Goal: Task Accomplishment & Management: Use online tool/utility

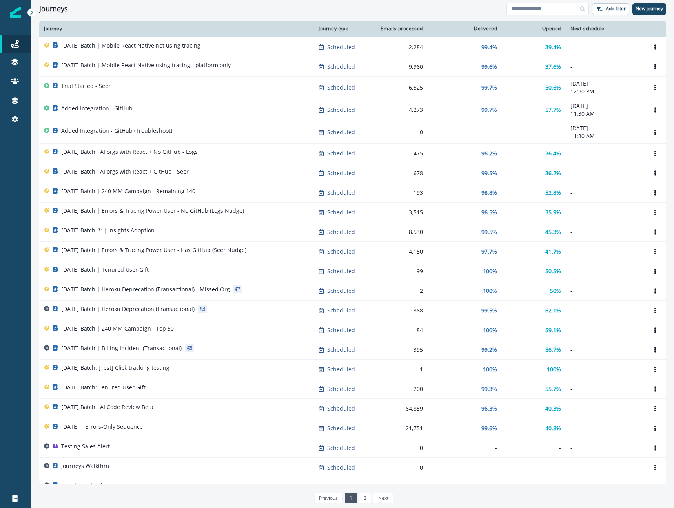
scroll to position [130, 0]
click at [647, 11] on p "New journey" at bounding box center [649, 8] width 27 height 5
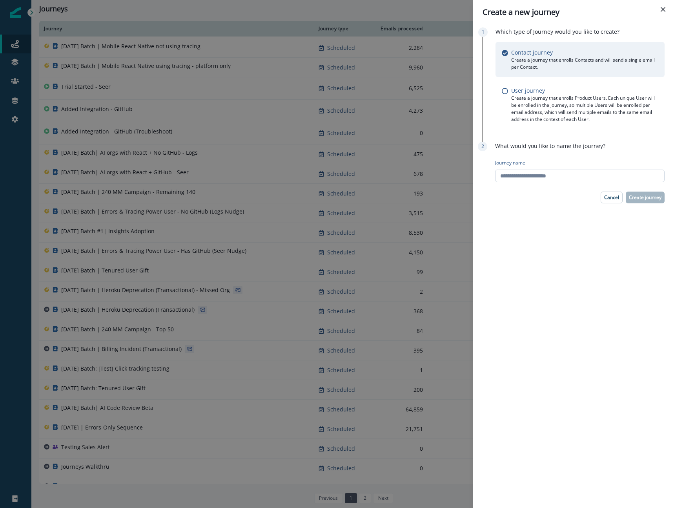
click at [568, 178] on input "Journey name" at bounding box center [580, 176] width 170 height 13
type input "**********"
click at [661, 196] on p "Create journey" at bounding box center [645, 197] width 33 height 5
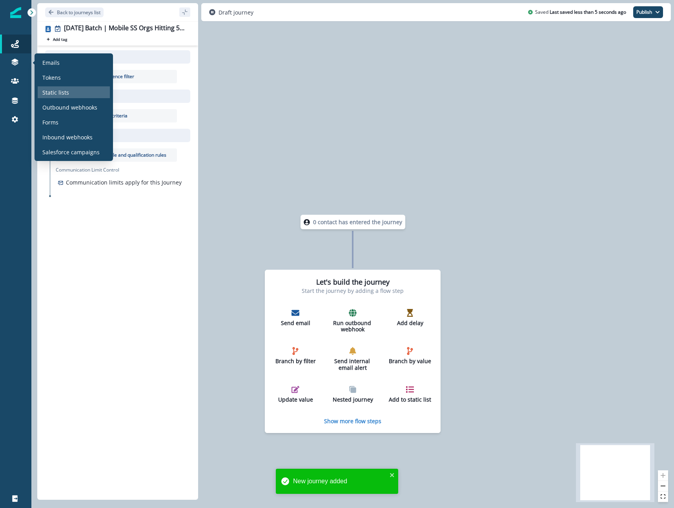
click at [71, 95] on div "Static lists" at bounding box center [74, 92] width 72 height 12
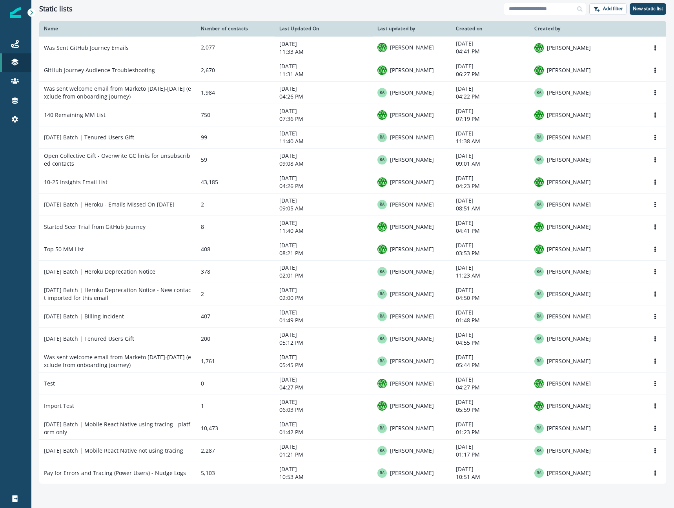
click at [124, 15] on div "Static lists Add filter New static list" at bounding box center [352, 9] width 643 height 18
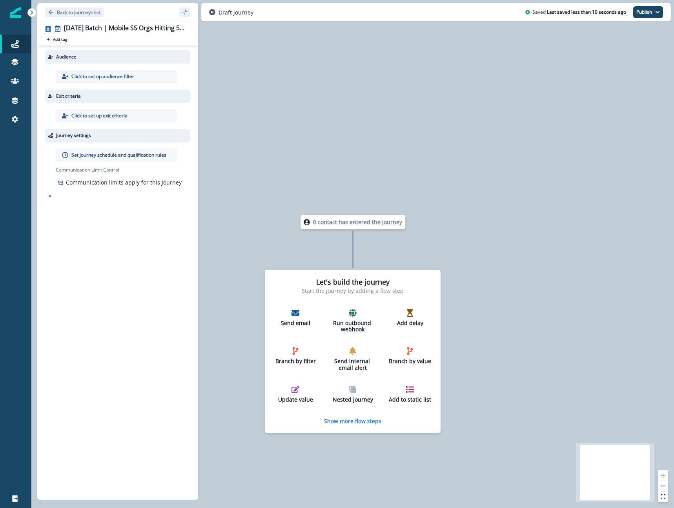
click at [119, 78] on p "Click to set up audience filter" at bounding box center [102, 76] width 63 height 7
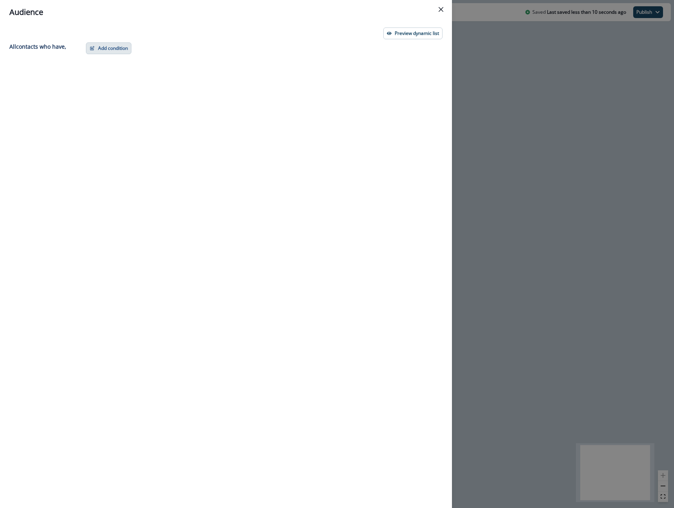
click at [105, 50] on button "Add condition" at bounding box center [109, 48] width 46 height 12
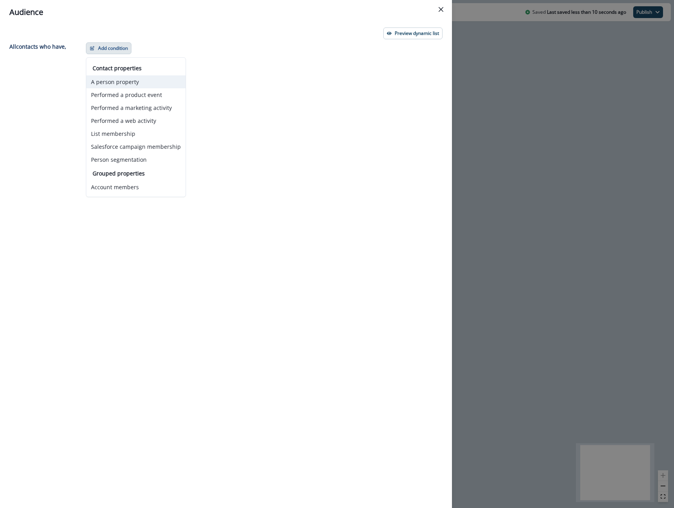
click at [142, 85] on button "A person property" at bounding box center [135, 81] width 99 height 13
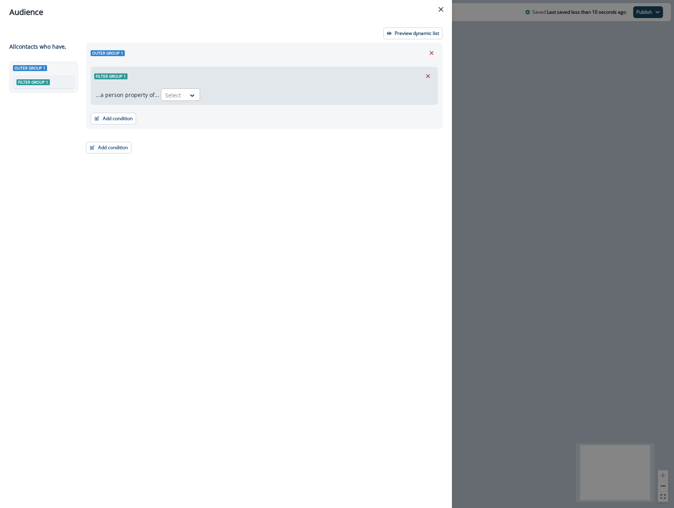
click at [175, 101] on div "Select" at bounding box center [173, 95] width 24 height 13
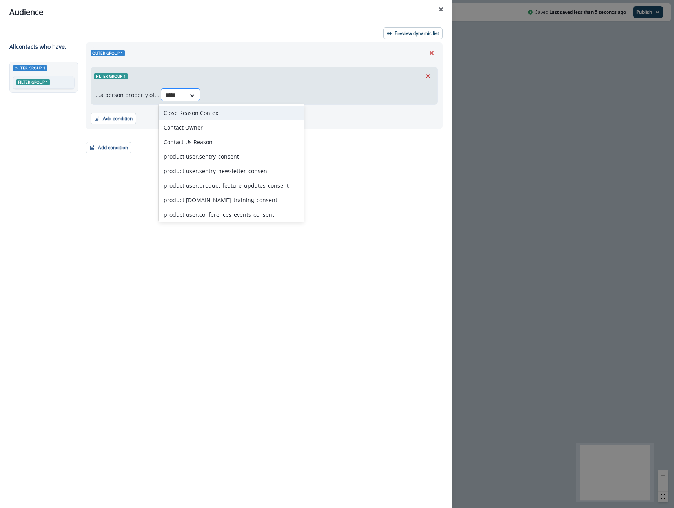
type input "******"
drag, startPoint x: 213, startPoint y: 111, endPoint x: 201, endPoint y: 111, distance: 12.6
click at [213, 111] on div "product user.sentry_consent" at bounding box center [231, 113] width 145 height 15
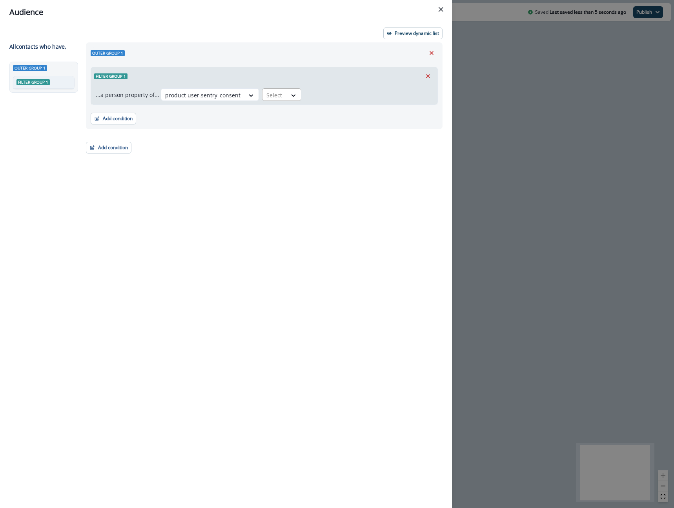
click at [280, 93] on div "Select" at bounding box center [275, 95] width 24 height 13
click at [284, 115] on div "true" at bounding box center [277, 113] width 39 height 15
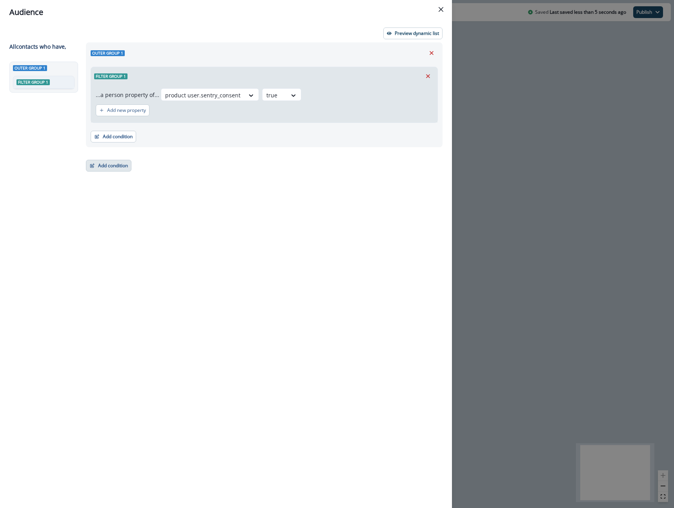
click at [116, 168] on button "Add condition" at bounding box center [109, 166] width 46 height 12
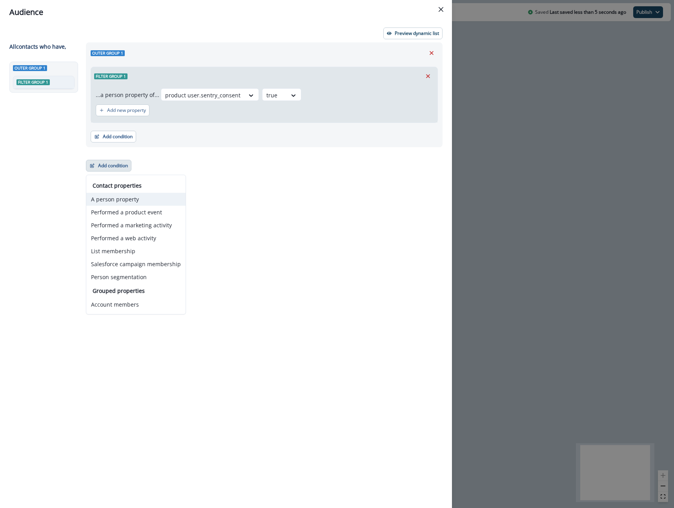
click at [131, 197] on button "A person property" at bounding box center [135, 199] width 99 height 13
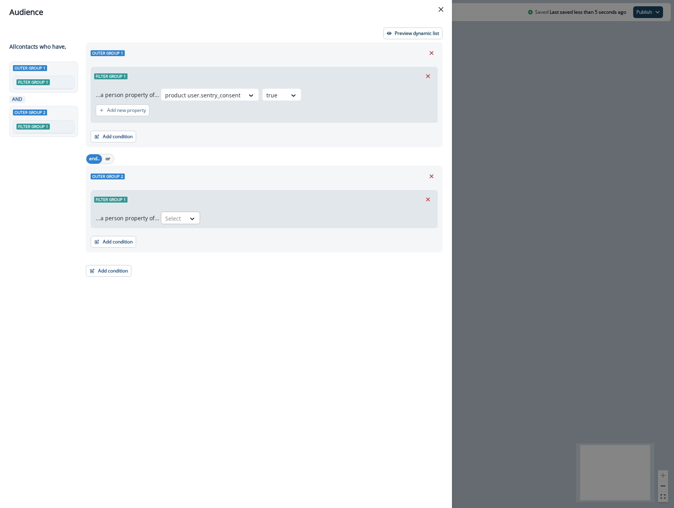
click at [174, 223] on div at bounding box center [173, 219] width 16 height 10
type input "*****"
drag, startPoint x: 166, startPoint y: 236, endPoint x: 179, endPoint y: 236, distance: 12.6
click at [166, 236] on div "Unsubscribed" at bounding box center [182, 236] width 46 height 15
drag, startPoint x: 223, startPoint y: 217, endPoint x: 224, endPoint y: 223, distance: 6.1
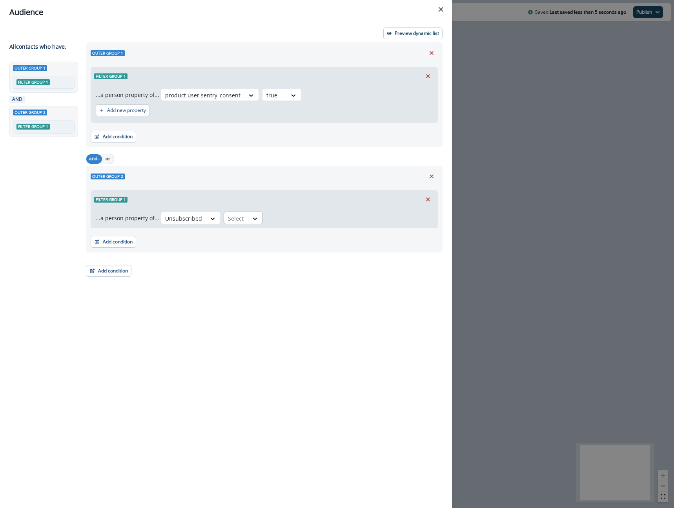
click at [224, 223] on div "Select" at bounding box center [236, 218] width 24 height 13
click at [239, 249] on div "false" at bounding box center [239, 250] width 39 height 15
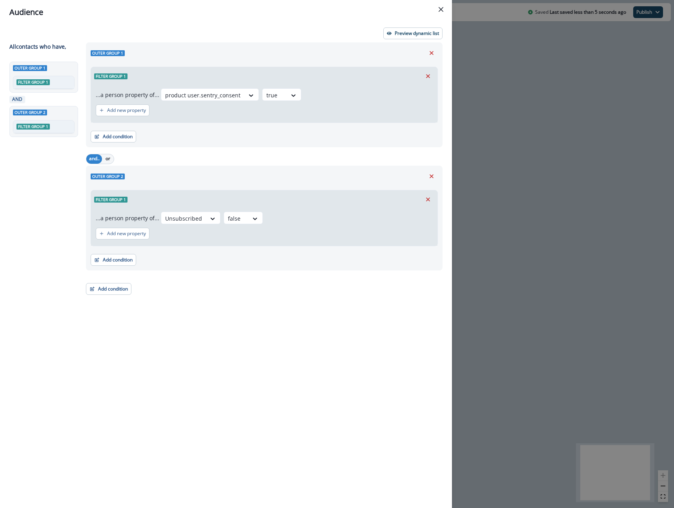
drag, startPoint x: 177, startPoint y: 291, endPoint x: 122, endPoint y: 301, distance: 55.5
click at [150, 296] on div "Outer group 1 Filter group 1 ...a person property of... product user.sentry_con…" at bounding box center [262, 260] width 362 height 437
click at [115, 294] on button "Add condition" at bounding box center [109, 289] width 46 height 12
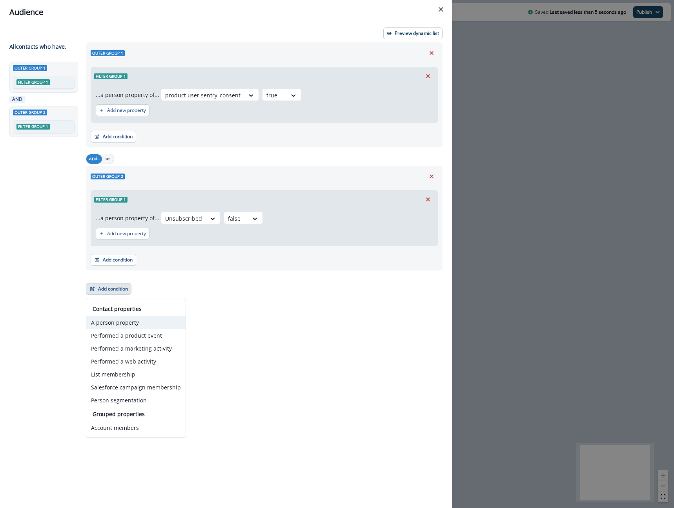
click at [141, 328] on button "A person property" at bounding box center [135, 322] width 99 height 13
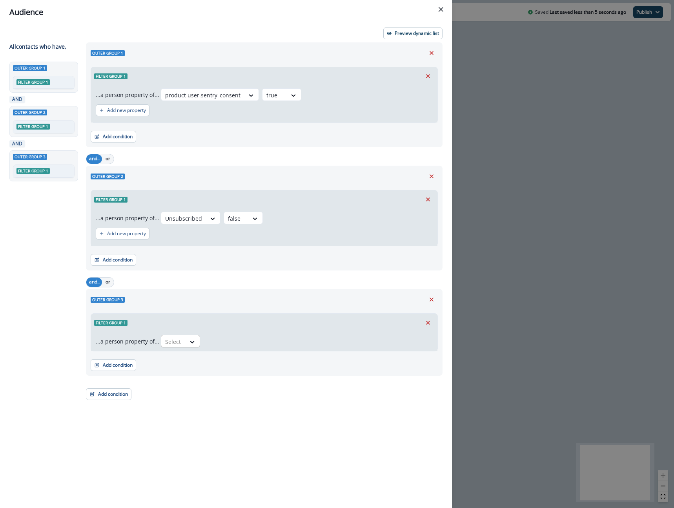
drag, startPoint x: 188, startPoint y: 355, endPoint x: 183, endPoint y: 336, distance: 19.7
click at [188, 355] on div "Add condition Contact properties A person property Performed a product event Pe…" at bounding box center [264, 361] width 347 height 20
click at [183, 336] on div "Select" at bounding box center [173, 341] width 24 height 13
click at [168, 360] on div "Email" at bounding box center [231, 359] width 145 height 15
click at [218, 343] on div at bounding box center [216, 342] width 16 height 10
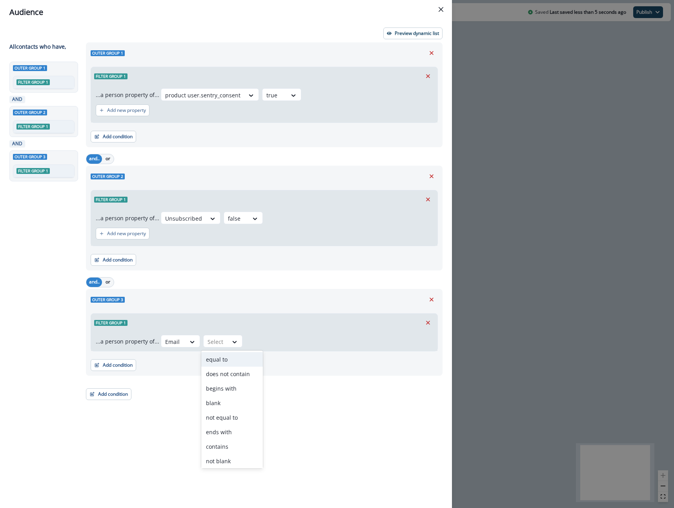
click at [228, 359] on div "equal to" at bounding box center [232, 359] width 62 height 15
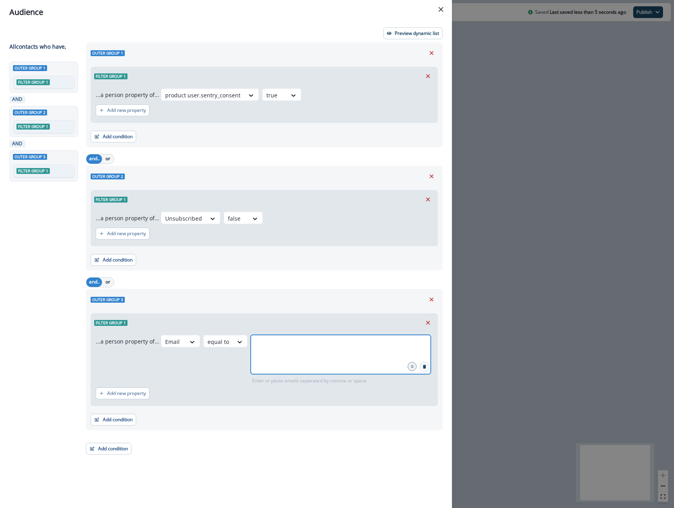
click at [273, 349] on input "text" at bounding box center [341, 345] width 178 height 16
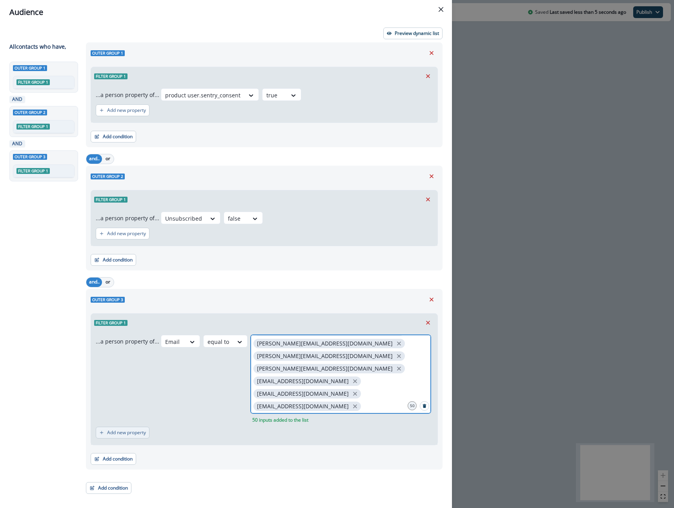
scroll to position [132, 0]
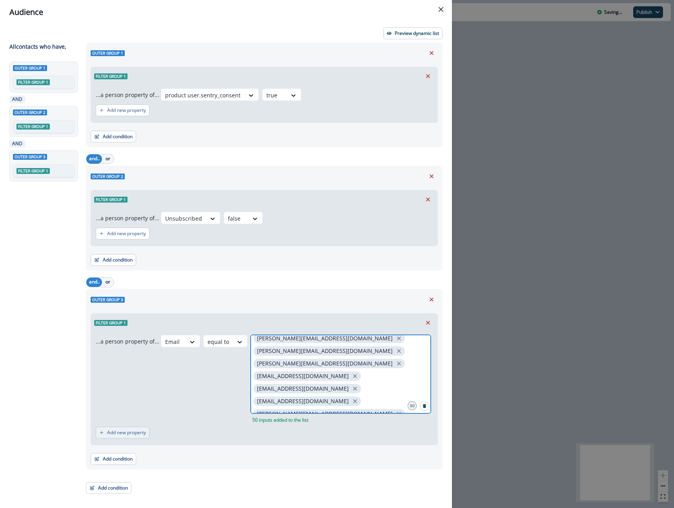
click at [140, 431] on p "Add new property" at bounding box center [126, 432] width 39 height 5
click at [153, 441] on div at bounding box center [157, 436] width 14 height 13
click at [148, 450] on div "Email" at bounding box center [198, 454] width 145 height 15
click at [187, 437] on div "Filter group 1 ...a person property of... Email equal to ankur@adya.care chaita…" at bounding box center [264, 380] width 347 height 134
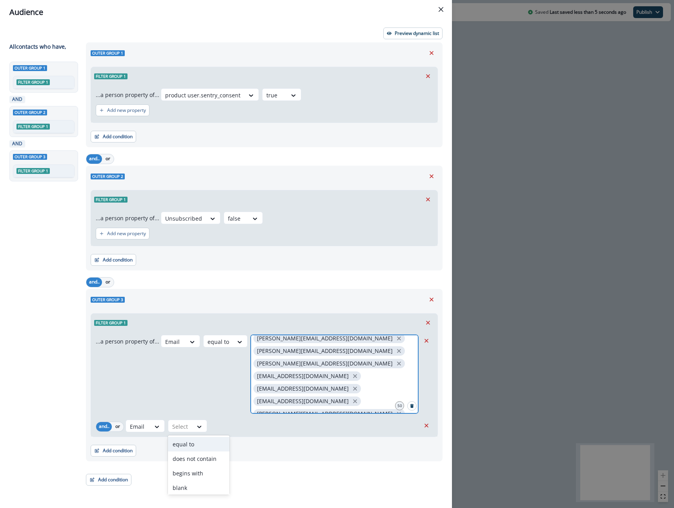
drag, startPoint x: 198, startPoint y: 442, endPoint x: 214, endPoint y: 444, distance: 15.8
click at [198, 442] on div "equal to" at bounding box center [199, 444] width 62 height 15
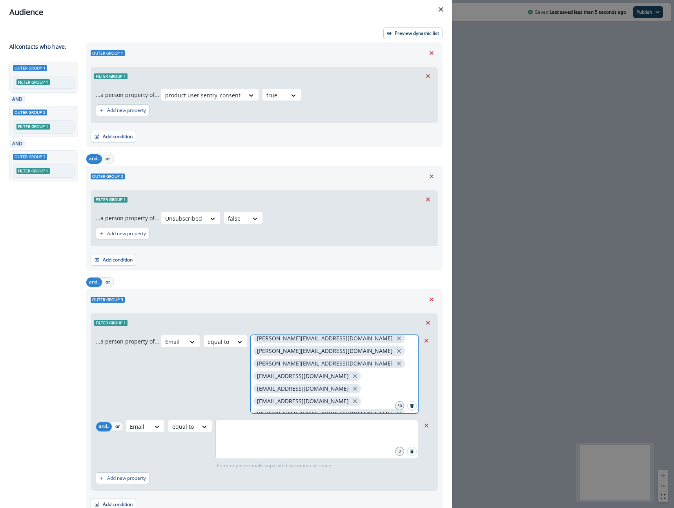
drag, startPoint x: 271, startPoint y: 450, endPoint x: 275, endPoint y: 449, distance: 4.5
click at [273, 450] on div at bounding box center [317, 439] width 203 height 39
click at [238, 433] on input "text" at bounding box center [317, 430] width 201 height 16
click at [122, 425] on button "or" at bounding box center [118, 426] width 12 height 9
click at [272, 433] on input "text" at bounding box center [317, 430] width 201 height 16
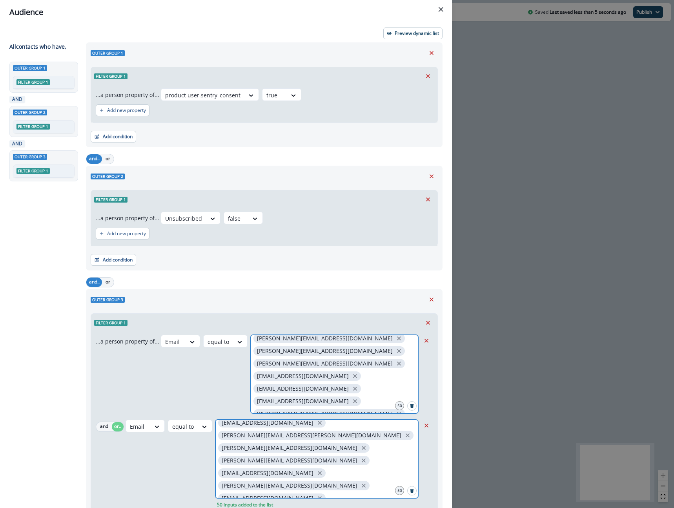
scroll to position [74, 0]
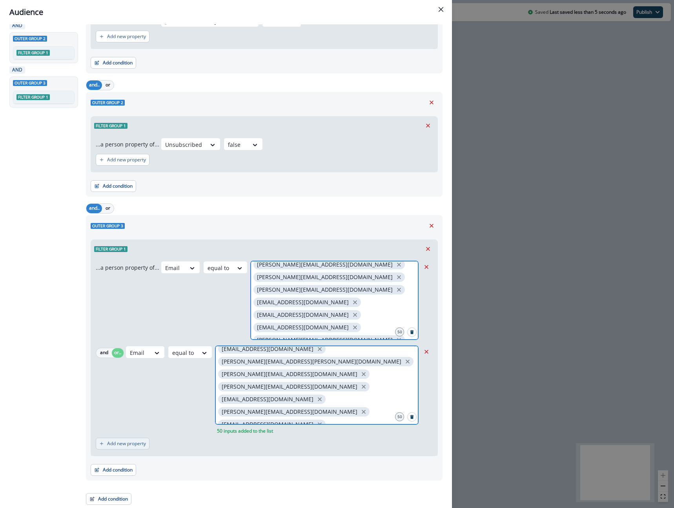
click at [134, 443] on p "Add new property" at bounding box center [126, 443] width 39 height 5
drag, startPoint x: 111, startPoint y: 449, endPoint x: 121, endPoint y: 449, distance: 10.2
click at [112, 449] on div "and.. or" at bounding box center [110, 448] width 28 height 10
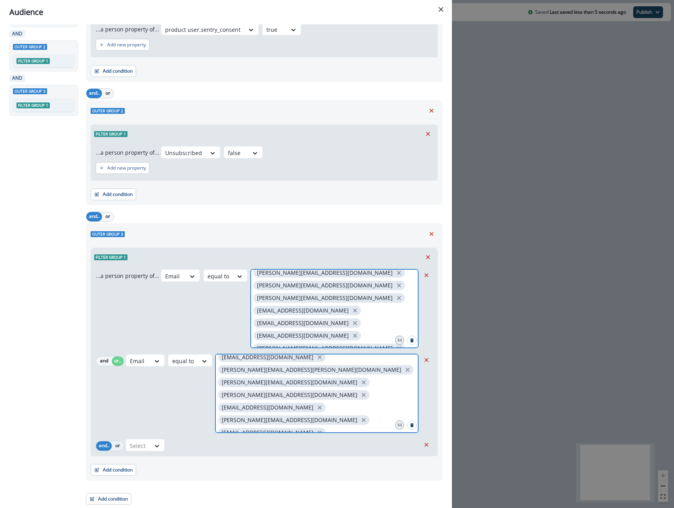
click at [117, 449] on button "or" at bounding box center [118, 445] width 12 height 9
click at [149, 446] on div "Select" at bounding box center [138, 445] width 24 height 13
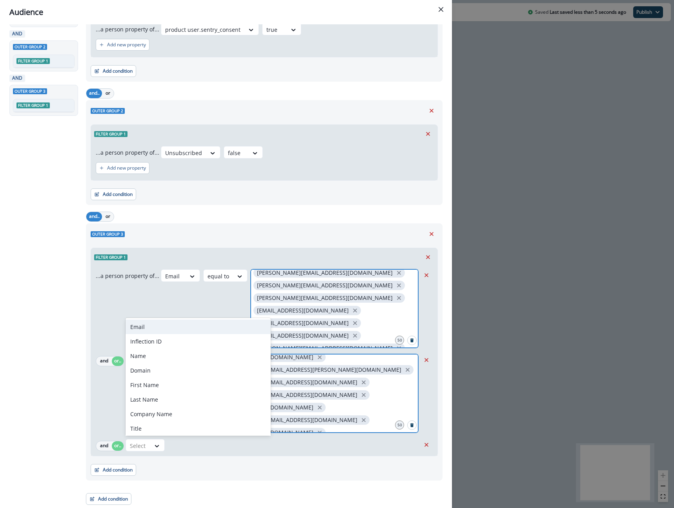
click at [157, 324] on div "Email" at bounding box center [198, 327] width 145 height 15
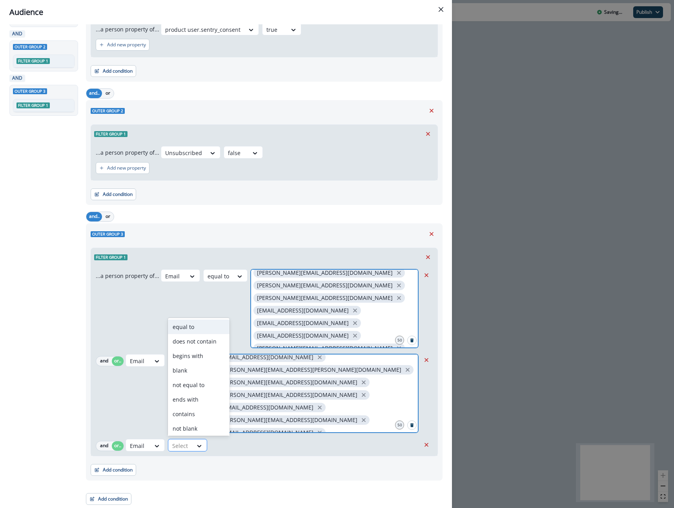
click at [188, 447] on div at bounding box center [180, 446] width 16 height 10
click at [212, 326] on div "equal to" at bounding box center [199, 327] width 62 height 15
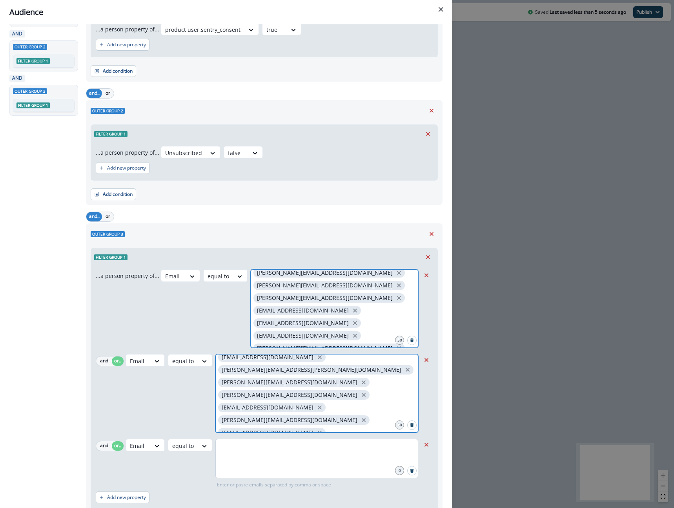
click at [249, 463] on div at bounding box center [317, 458] width 203 height 39
click at [288, 457] on div at bounding box center [317, 458] width 203 height 39
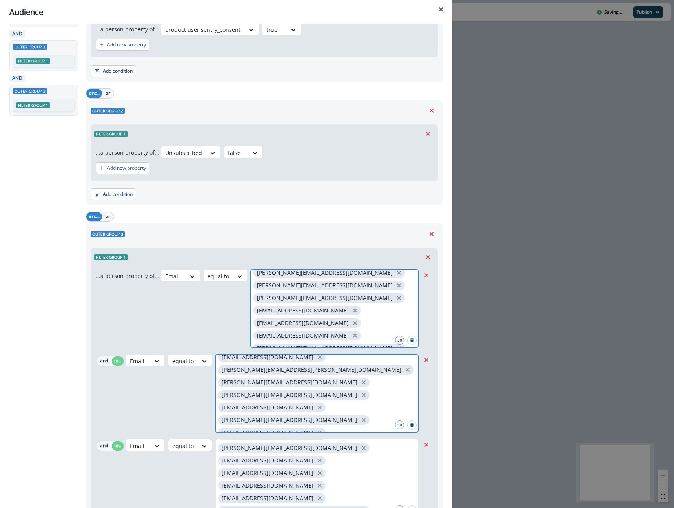
scroll to position [159, 0]
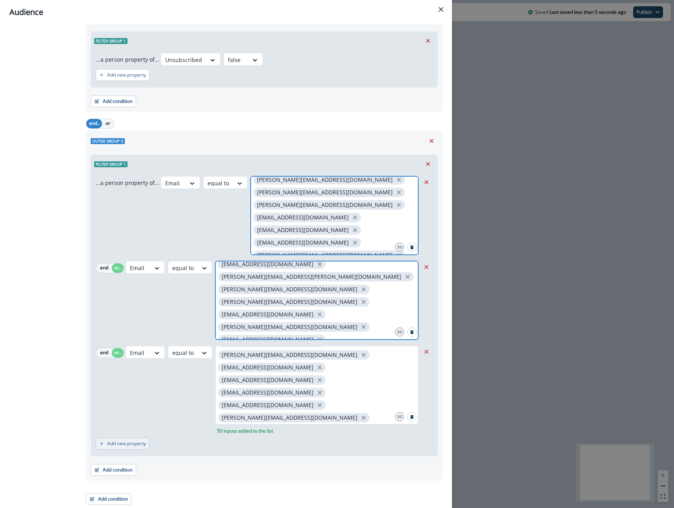
click at [136, 443] on p "Add new property" at bounding box center [126, 443] width 39 height 5
click at [116, 450] on button "or" at bounding box center [118, 447] width 12 height 9
click at [150, 446] on div "Select" at bounding box center [138, 447] width 24 height 13
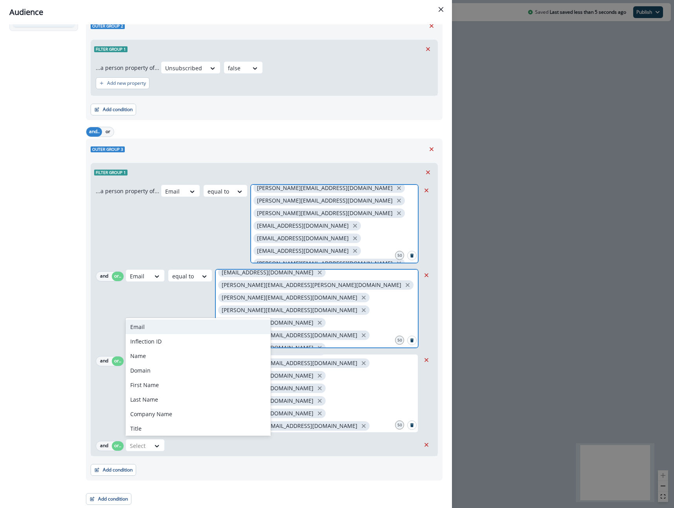
scroll to position [150, 0]
click at [198, 329] on div "Email" at bounding box center [198, 327] width 145 height 15
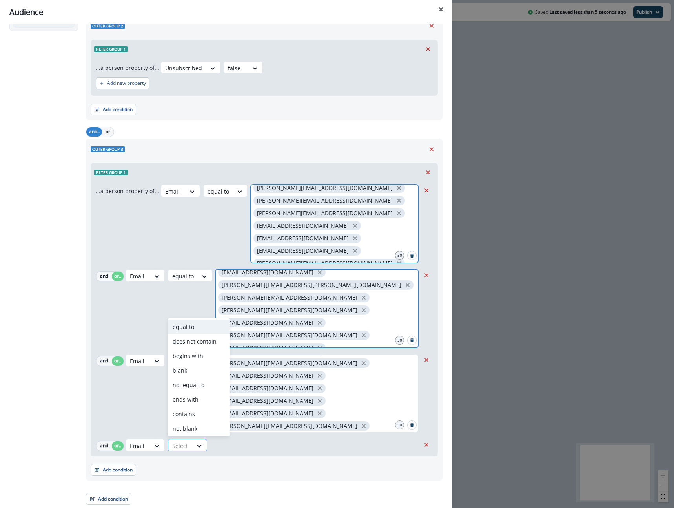
click at [191, 446] on div "Select" at bounding box center [180, 445] width 24 height 13
click at [206, 331] on div "equal to" at bounding box center [199, 327] width 62 height 15
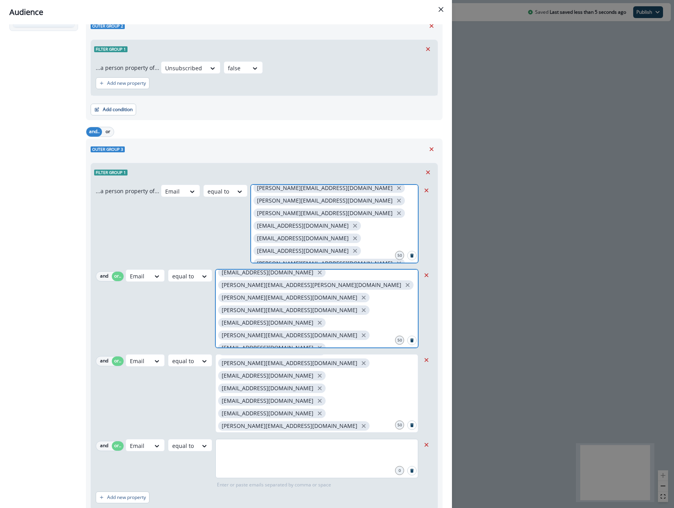
scroll to position [153, 0]
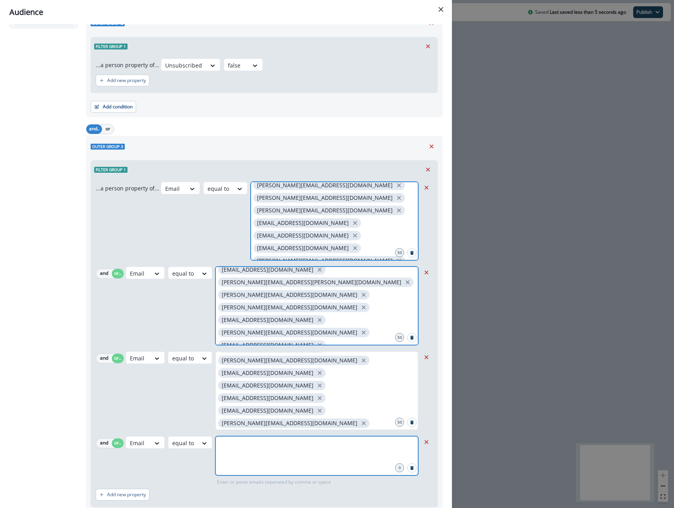
click at [268, 444] on input "text" at bounding box center [317, 446] width 201 height 16
click at [254, 453] on input "text" at bounding box center [317, 446] width 201 height 16
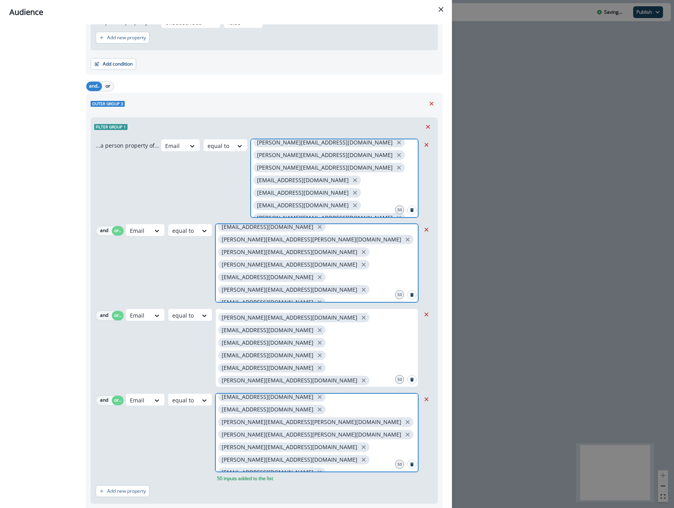
scroll to position [243, 0]
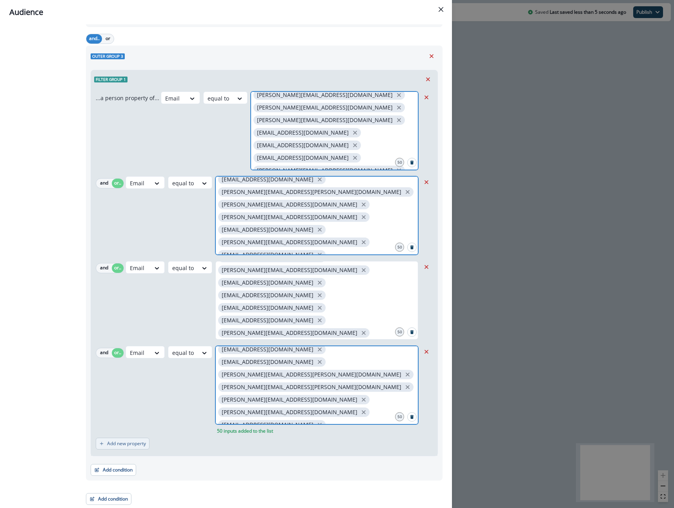
click at [128, 441] on p "Add new property" at bounding box center [126, 443] width 39 height 5
drag, startPoint x: 117, startPoint y: 450, endPoint x: 162, endPoint y: 453, distance: 44.4
click at [117, 450] on button "or" at bounding box center [118, 447] width 12 height 9
click at [162, 453] on div at bounding box center [157, 447] width 14 height 13
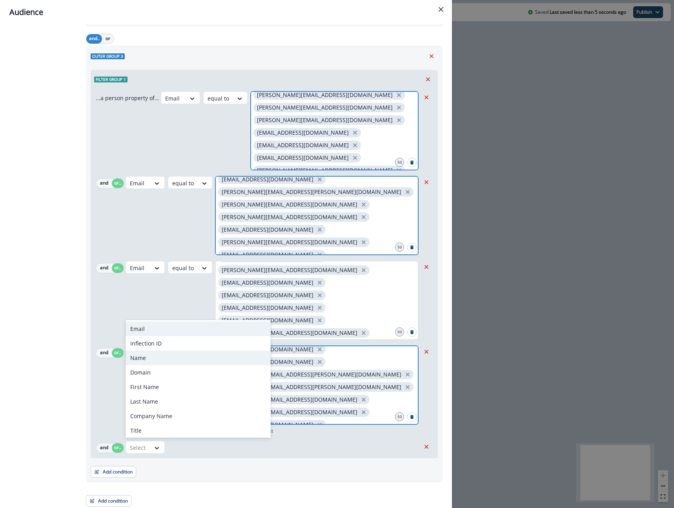
scroll to position [235, 0]
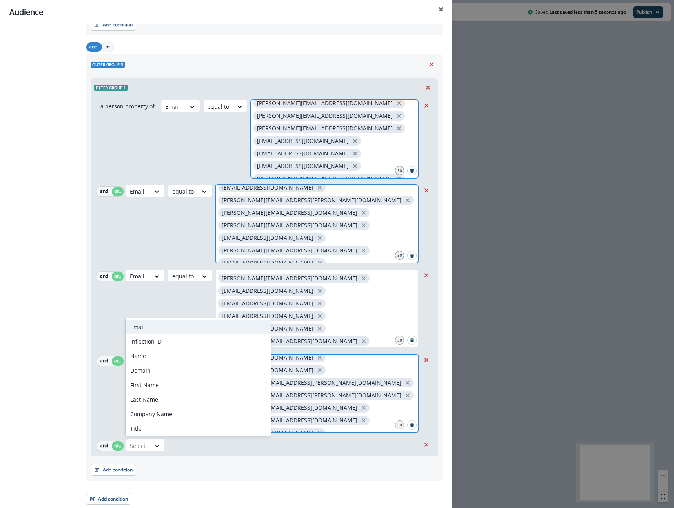
click at [151, 329] on div "Email" at bounding box center [198, 327] width 145 height 15
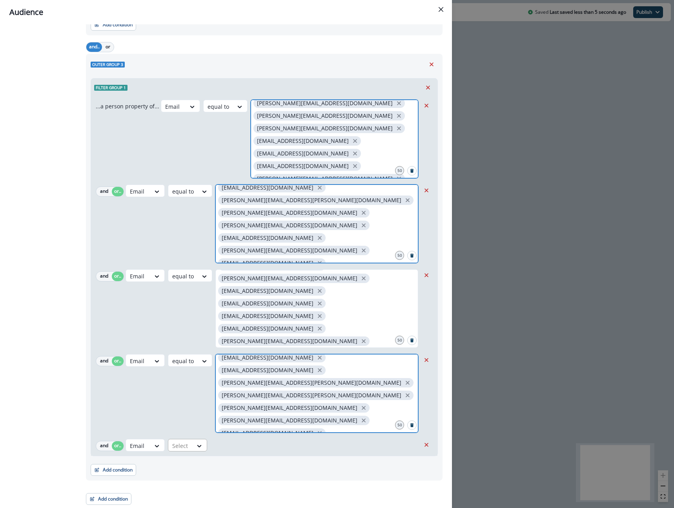
click at [191, 442] on div "Select" at bounding box center [180, 445] width 24 height 13
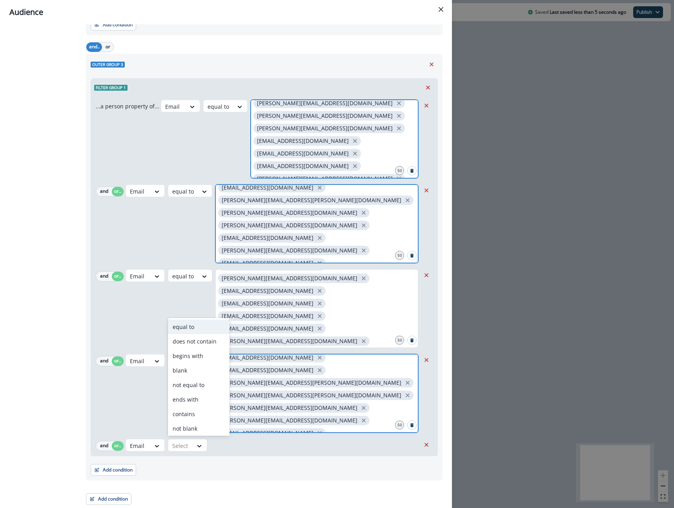
drag, startPoint x: 222, startPoint y: 329, endPoint x: 266, endPoint y: 401, distance: 84.6
click at [222, 329] on div "equal to" at bounding box center [199, 327] width 62 height 15
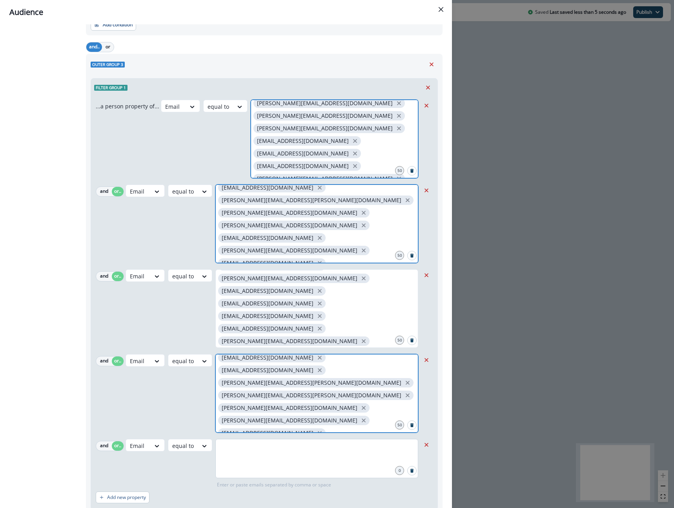
click at [269, 458] on div at bounding box center [317, 458] width 203 height 39
click at [255, 451] on input "text" at bounding box center [317, 449] width 201 height 16
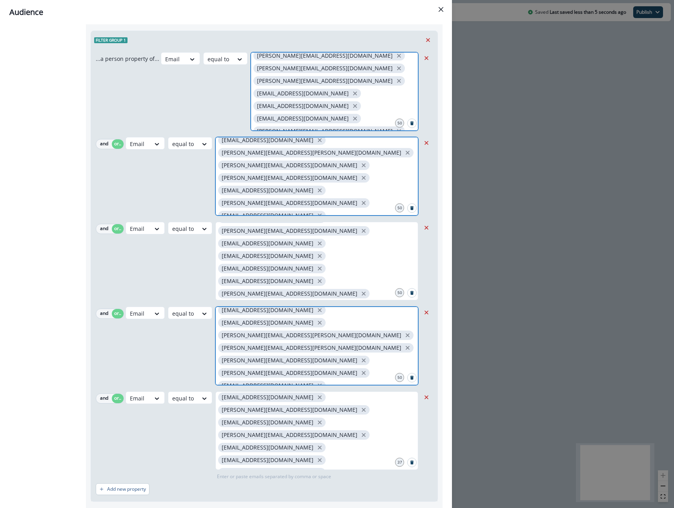
scroll to position [328, 0]
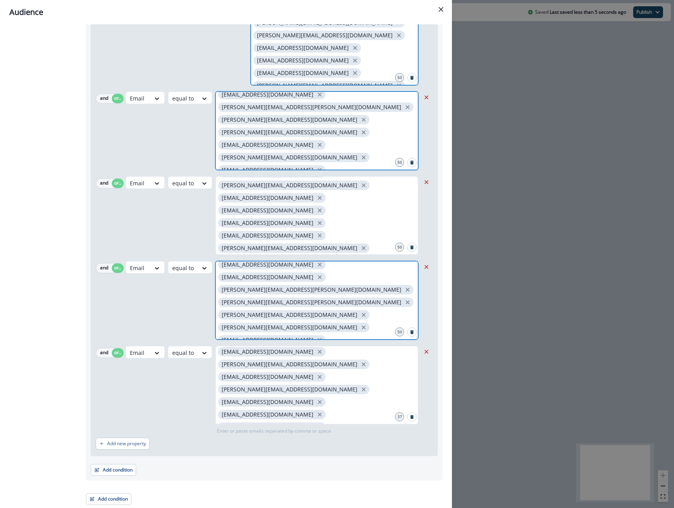
drag, startPoint x: 268, startPoint y: 458, endPoint x: 269, endPoint y: 452, distance: 5.6
click at [268, 457] on div "Add condition Contact properties A person property Performed a product event Pe…" at bounding box center [264, 466] width 347 height 20
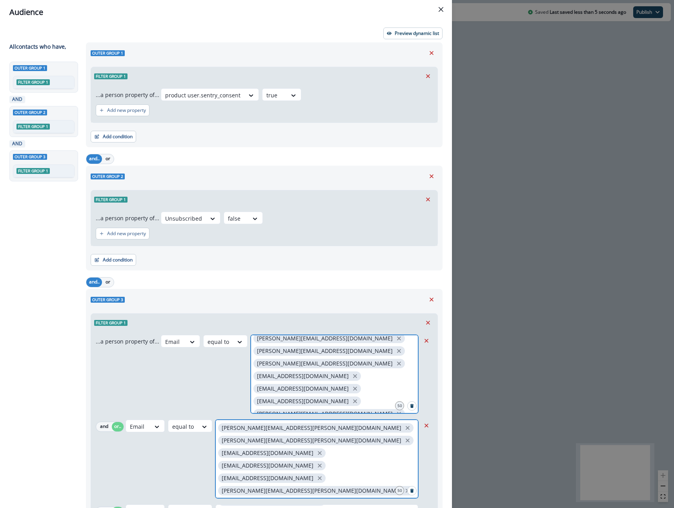
scroll to position [62, 0]
click at [401, 37] on button "Preview dynamic list" at bounding box center [413, 33] width 59 height 12
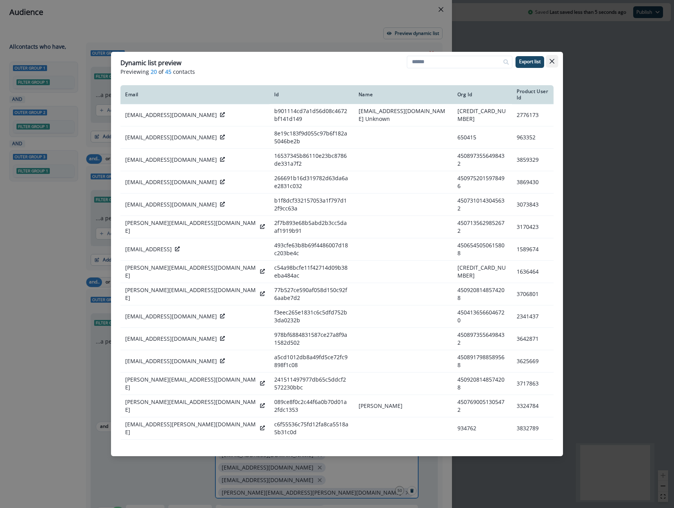
click at [548, 63] on button "Close" at bounding box center [552, 61] width 13 height 13
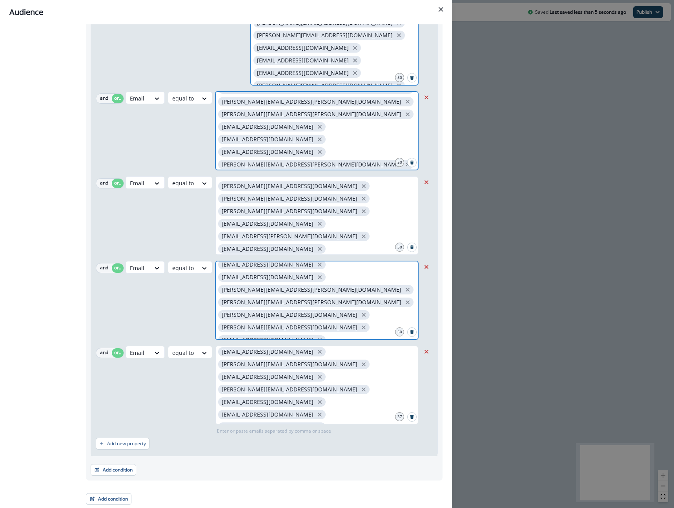
scroll to position [0, 0]
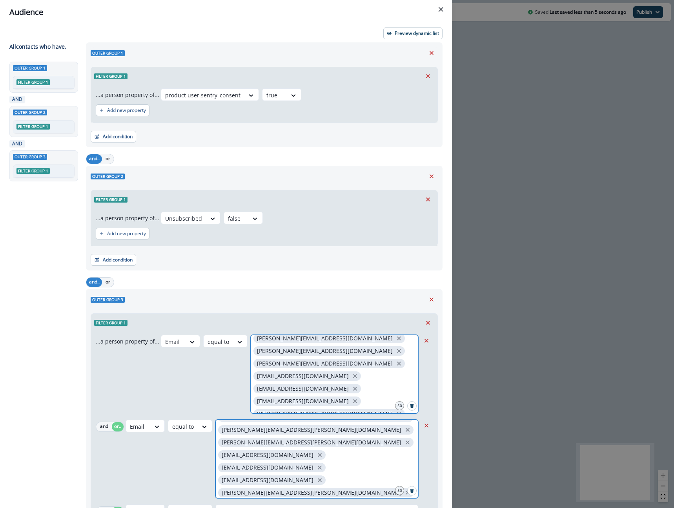
click at [613, 153] on div "Audience Preview dynamic list All contact s who have, Outer group 1 Filter grou…" at bounding box center [337, 254] width 674 height 508
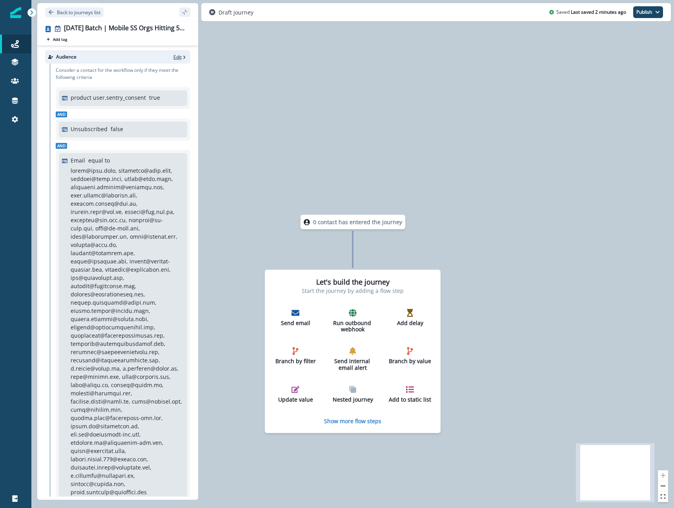
click at [177, 55] on p "Edit" at bounding box center [178, 57] width 8 height 7
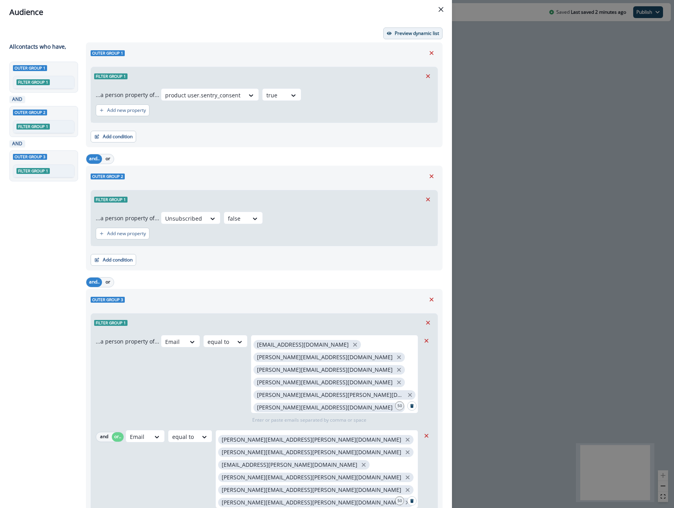
click at [425, 34] on p "Preview dynamic list" at bounding box center [417, 33] width 44 height 5
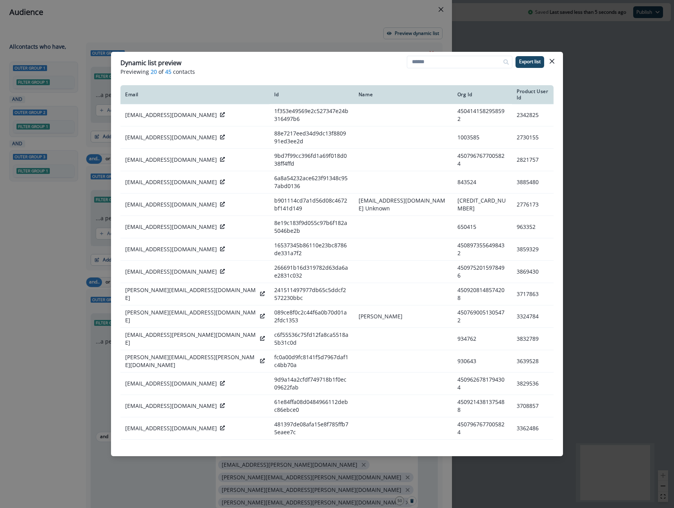
drag, startPoint x: 554, startPoint y: 58, endPoint x: 488, endPoint y: 23, distance: 74.5
click at [554, 57] on button "Close" at bounding box center [552, 61] width 13 height 13
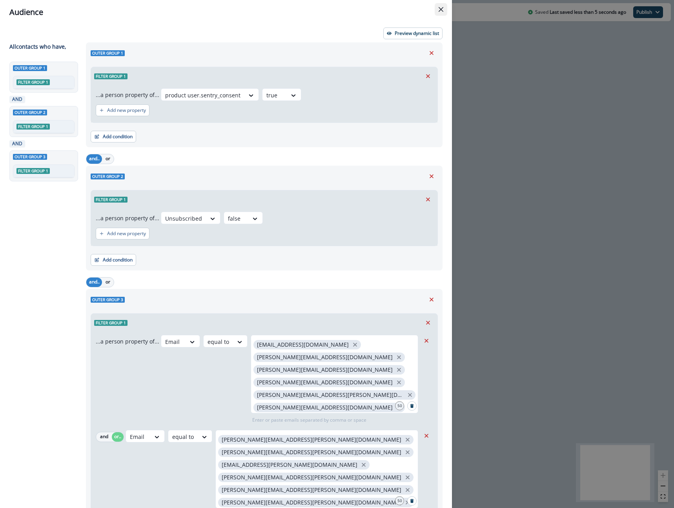
click at [443, 9] on icon "Close" at bounding box center [441, 9] width 5 height 5
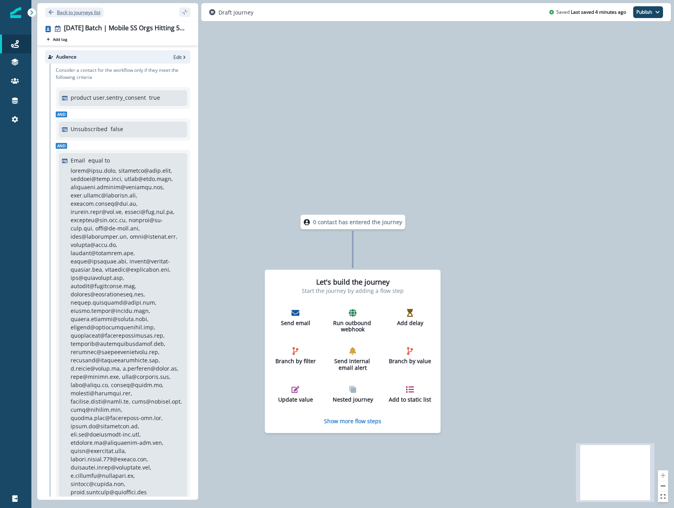
click at [83, 15] on p "Back to journeys list" at bounding box center [79, 12] width 44 height 7
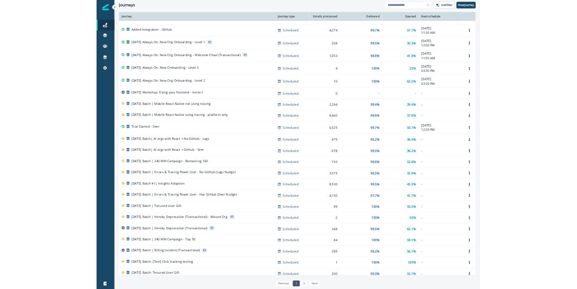
scroll to position [90, 0]
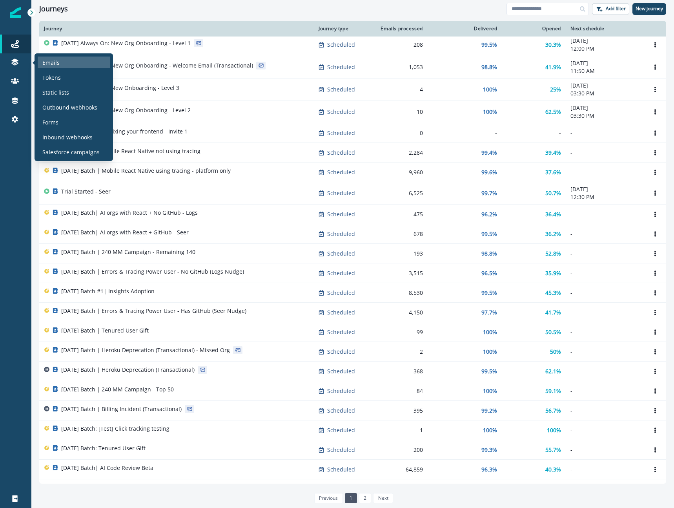
click at [53, 60] on p "Emails" at bounding box center [50, 62] width 17 height 8
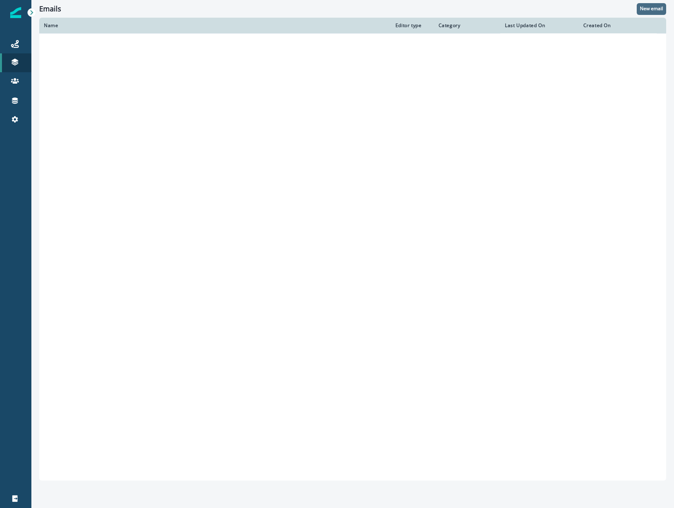
click at [655, 6] on p "New email" at bounding box center [651, 8] width 23 height 5
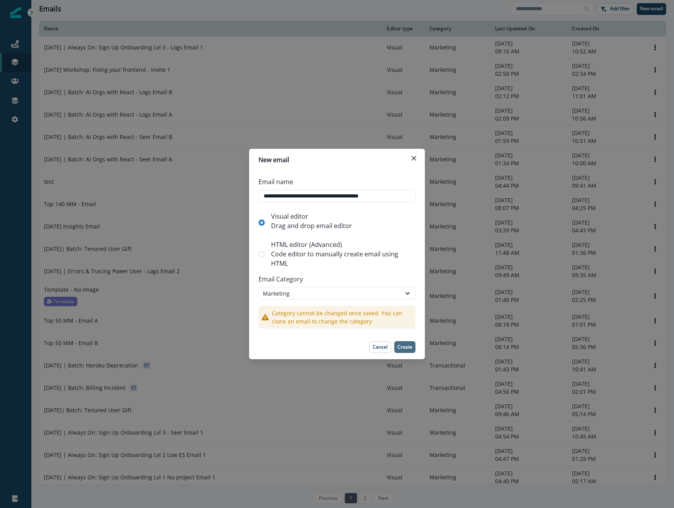
type input "**********"
click at [407, 349] on p "Create" at bounding box center [405, 346] width 15 height 5
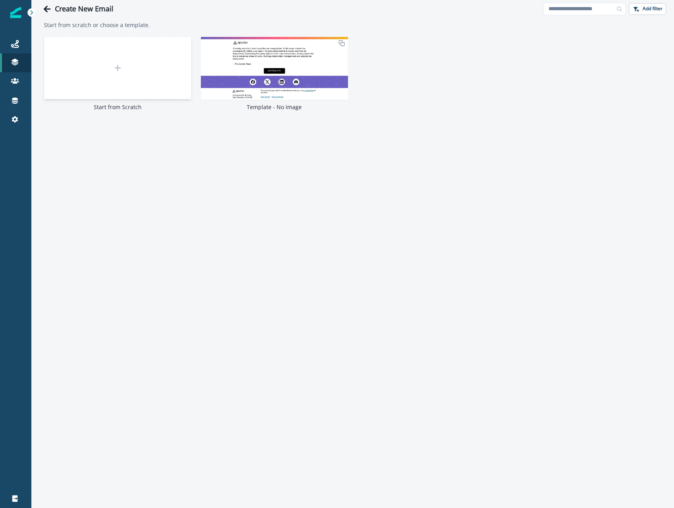
click at [114, 62] on div at bounding box center [118, 68] width 148 height 63
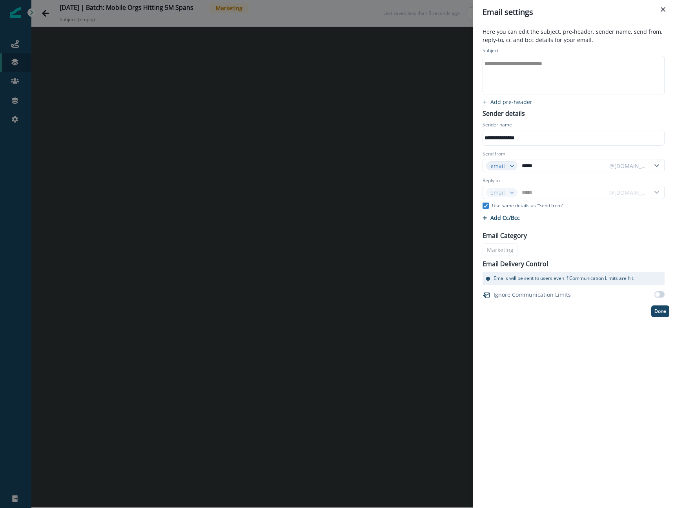
click at [490, 139] on div "**********" at bounding box center [573, 138] width 180 height 12
click at [540, 139] on div "**********" at bounding box center [573, 138] width 180 height 12
click at [508, 207] on p "Use same details as "Send from"" at bounding box center [528, 205] width 72 height 7
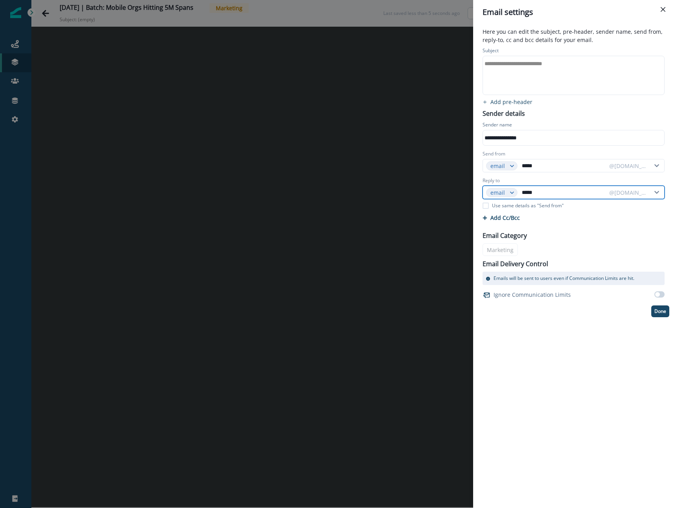
click at [541, 190] on input "*****" at bounding box center [564, 192] width 86 height 13
click at [555, 191] on input "*****" at bounding box center [564, 192] width 86 height 13
type input "****"
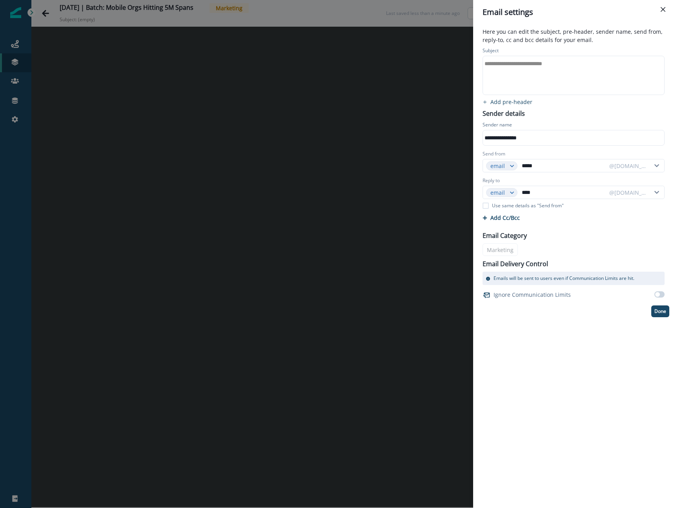
click at [579, 360] on div "**********" at bounding box center [573, 266] width 201 height 484
click at [528, 194] on input "****" at bounding box center [564, 192] width 86 height 13
click at [528, 170] on input "*****" at bounding box center [564, 165] width 86 height 13
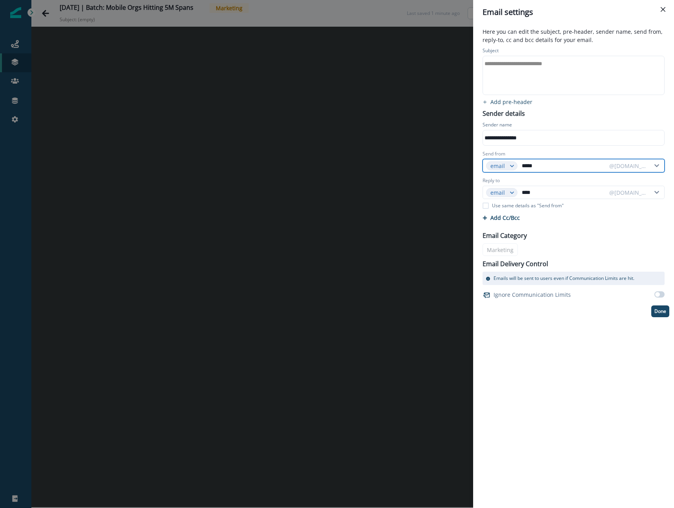
paste input "text"
type input "****"
click at [658, 314] on p "Done" at bounding box center [661, 311] width 12 height 5
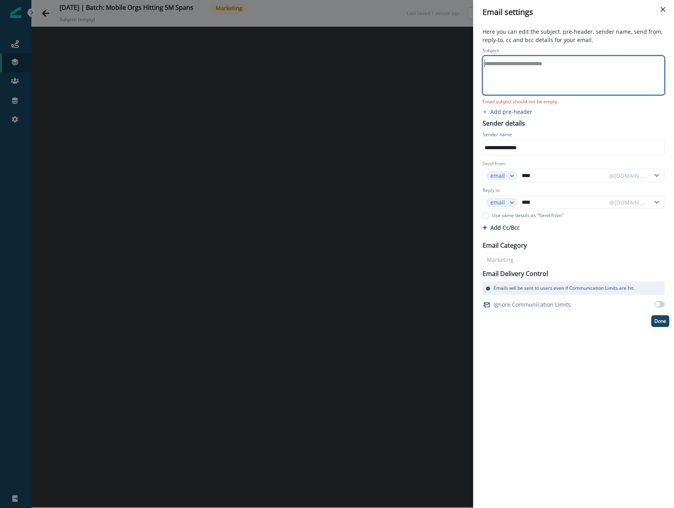
click at [539, 91] on div "**********" at bounding box center [573, 75] width 180 height 38
click at [522, 63] on div "**********" at bounding box center [573, 64] width 180 height 12
click at [567, 76] on div "**********" at bounding box center [573, 75] width 180 height 38
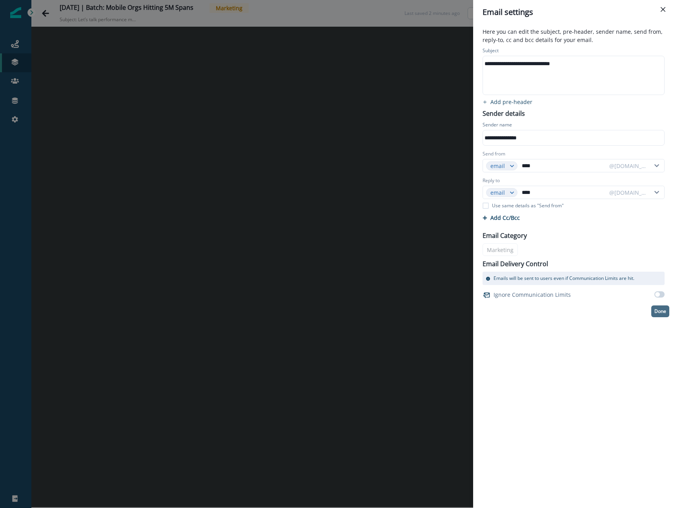
click at [660, 311] on p "Done" at bounding box center [661, 311] width 12 height 5
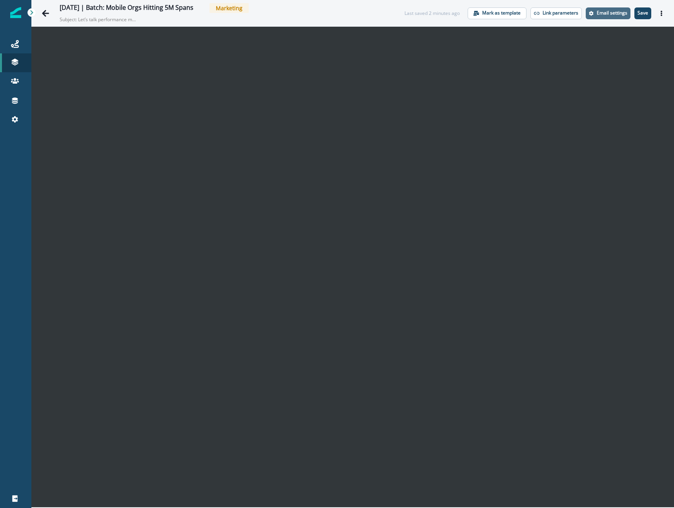
click at [611, 15] on p "Email settings" at bounding box center [612, 12] width 31 height 5
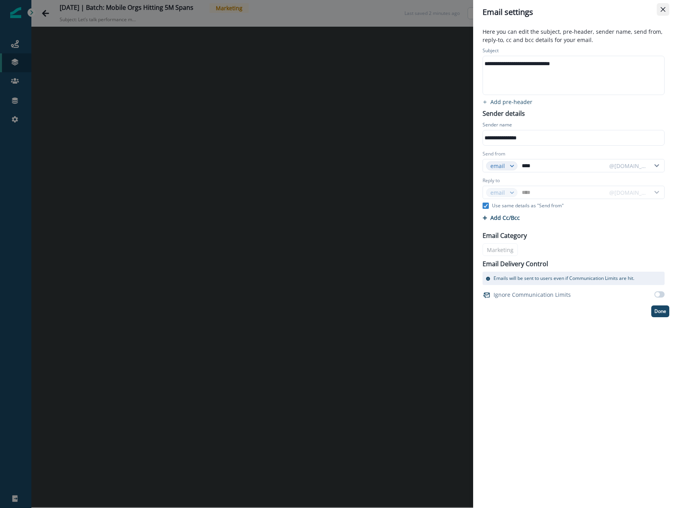
click at [665, 10] on icon "Close" at bounding box center [663, 9] width 5 height 5
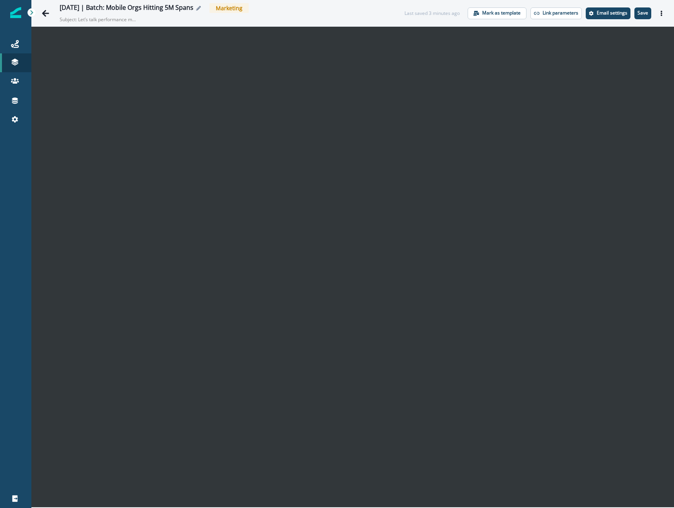
click at [117, 8] on div "2025-10-09 | Batch: Mobile Orgs Hitting 5M Spans" at bounding box center [127, 8] width 134 height 9
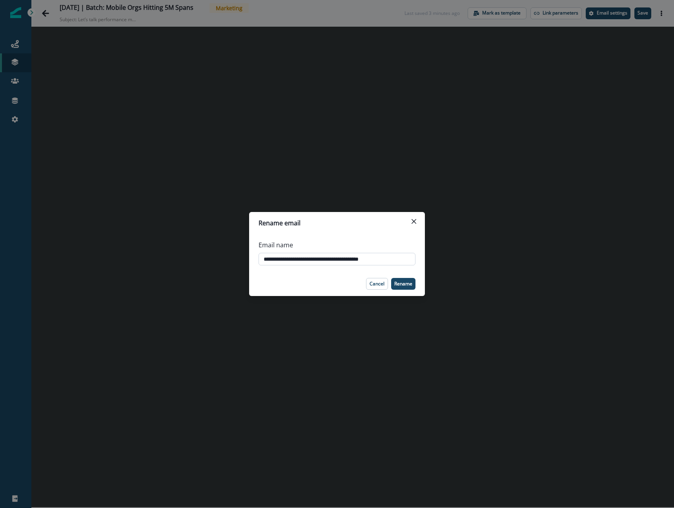
click at [281, 259] on input "**********" at bounding box center [337, 259] width 157 height 13
click at [374, 286] on p "Cancel" at bounding box center [377, 283] width 15 height 5
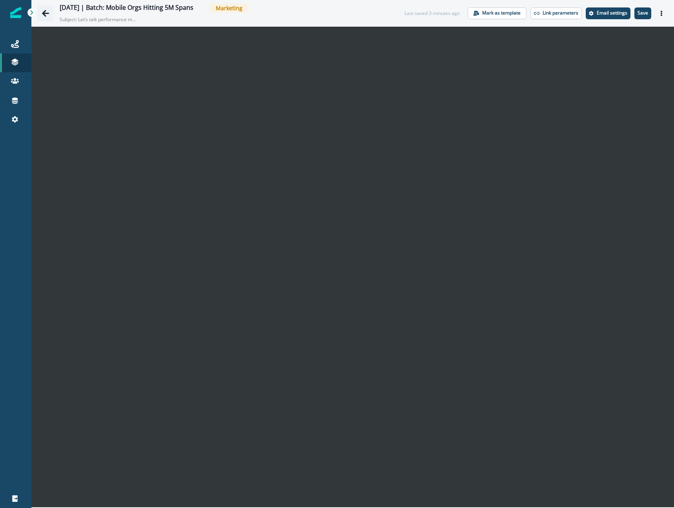
click at [43, 13] on icon "Go back" at bounding box center [45, 13] width 7 height 7
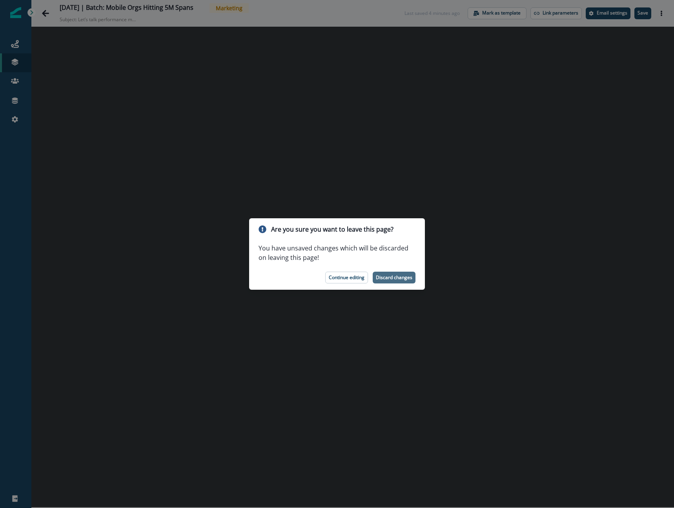
click at [395, 280] on p "Discard changes" at bounding box center [394, 277] width 37 height 5
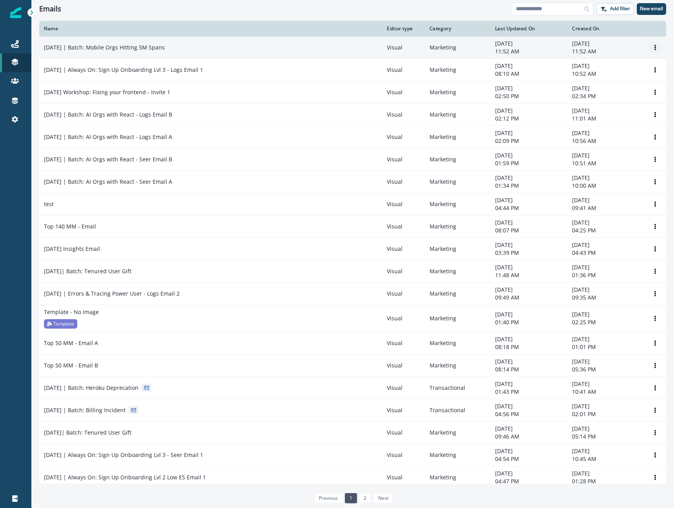
click at [659, 51] on button "Options" at bounding box center [655, 48] width 13 height 12
click at [616, 93] on button "Remove" at bounding box center [617, 92] width 87 height 13
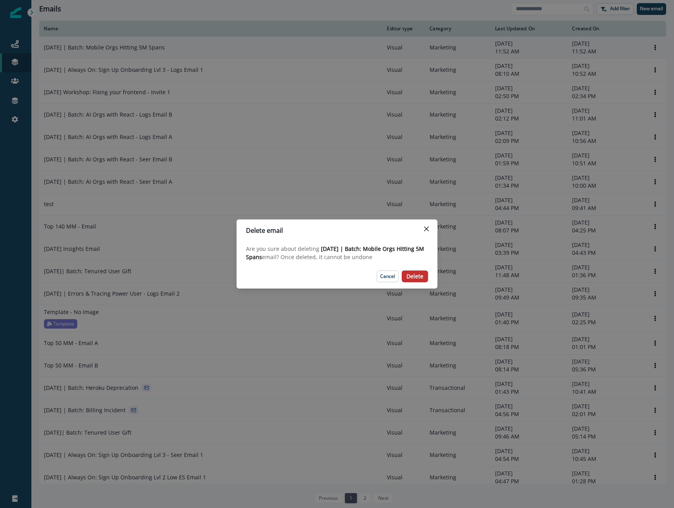
click at [419, 278] on p "Delete" at bounding box center [415, 276] width 17 height 7
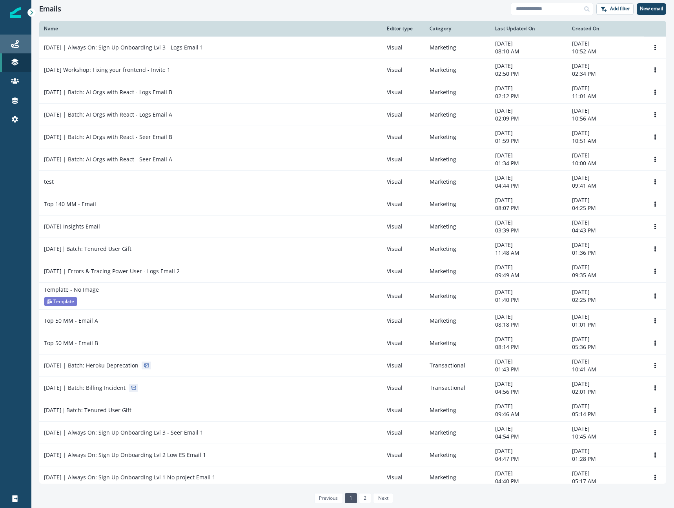
click at [20, 44] on div "Journeys" at bounding box center [15, 43] width 25 height 9
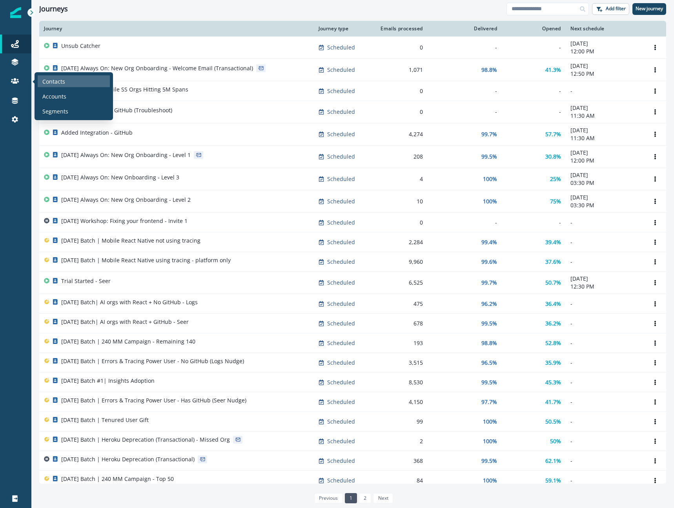
click at [46, 78] on p "Contacts" at bounding box center [53, 81] width 23 height 8
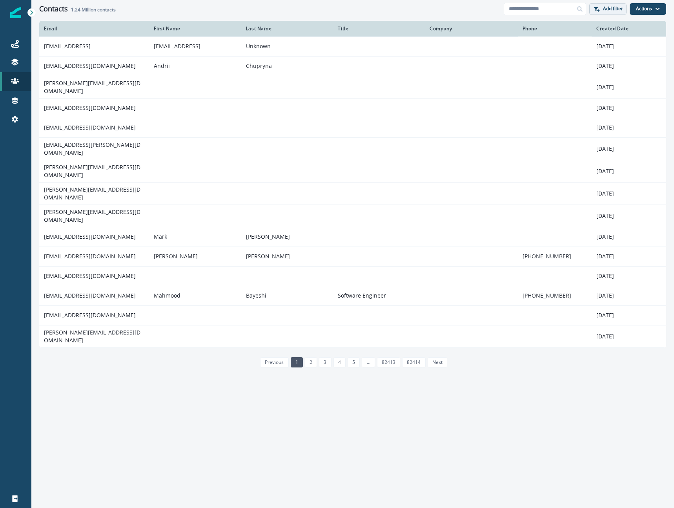
click at [611, 9] on p "Add filter" at bounding box center [613, 8] width 20 height 5
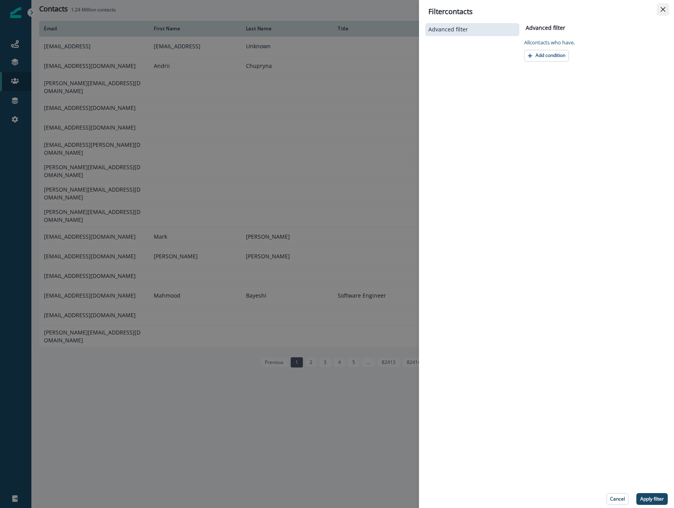
click at [666, 9] on button "Close" at bounding box center [663, 9] width 13 height 13
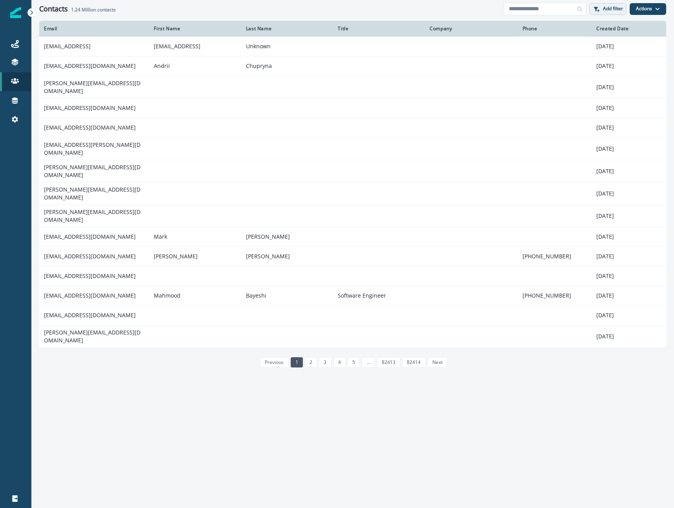
click at [616, 11] on p "Add filter" at bounding box center [613, 8] width 20 height 5
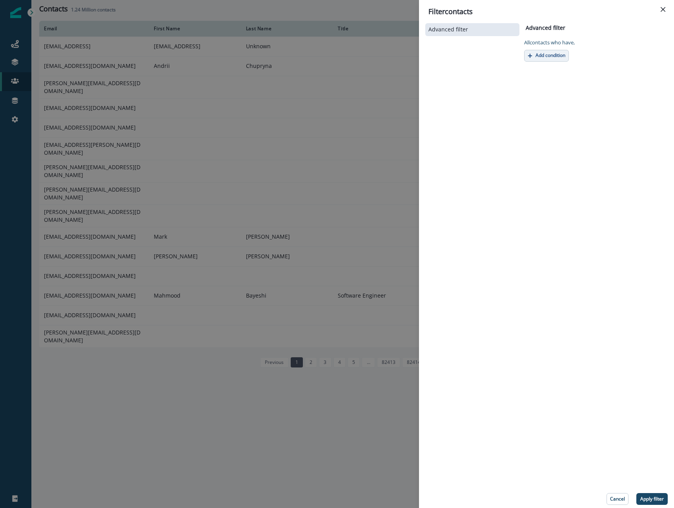
click at [561, 58] on button "Add condition" at bounding box center [547, 56] width 45 height 12
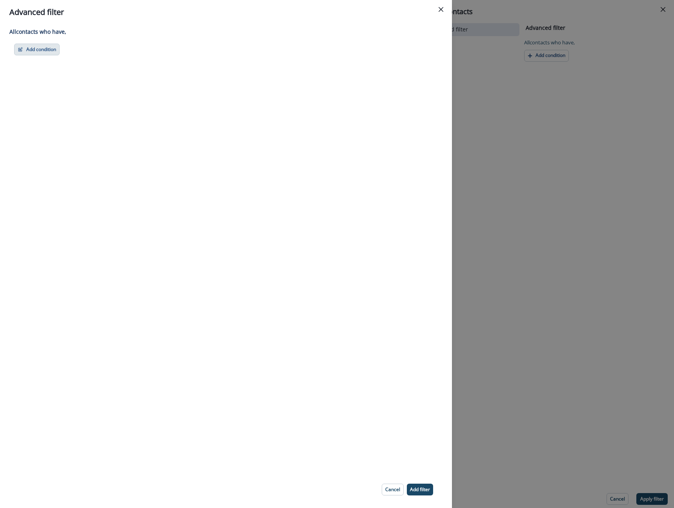
click at [44, 52] on button "Add condition" at bounding box center [37, 50] width 46 height 12
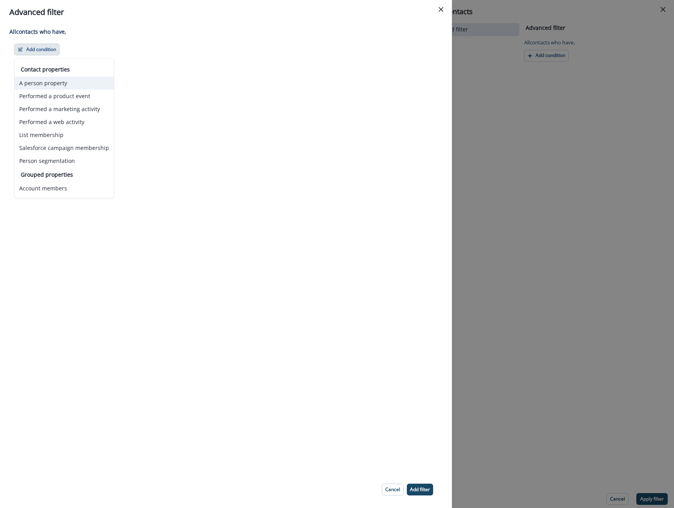
click at [62, 85] on button "A person property" at bounding box center [64, 83] width 99 height 13
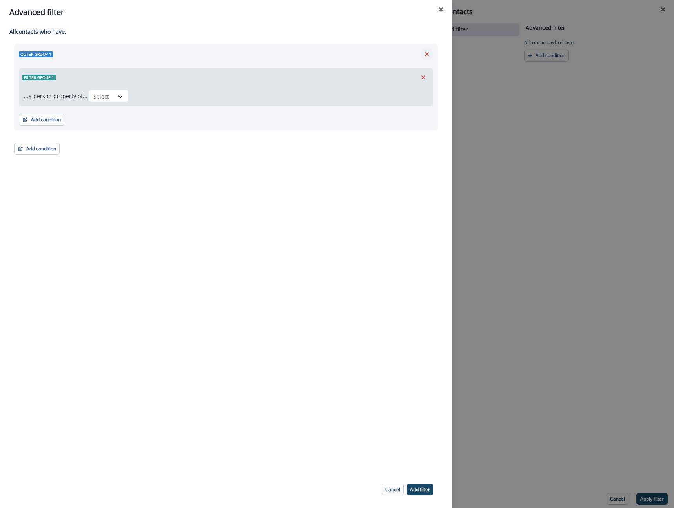
click at [430, 57] on icon "Remove" at bounding box center [427, 54] width 7 height 7
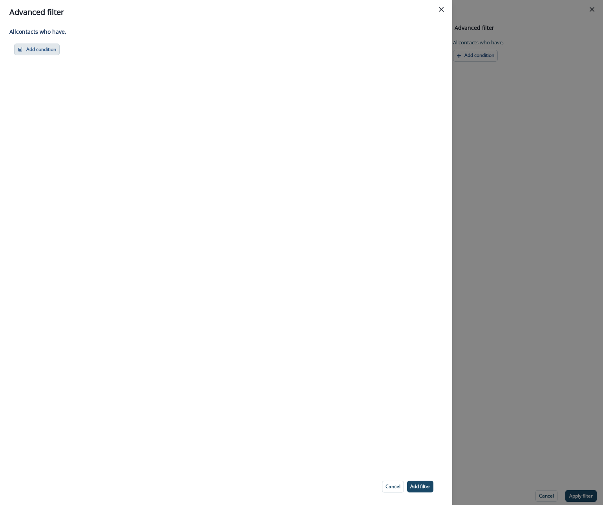
click at [51, 50] on button "Add condition" at bounding box center [37, 50] width 46 height 12
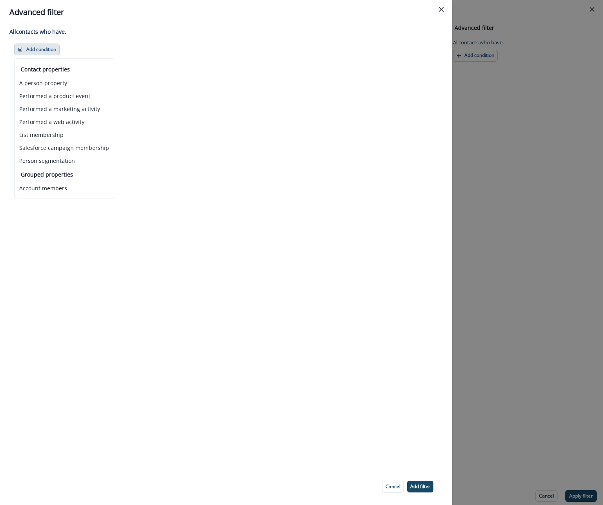
drag, startPoint x: 218, startPoint y: 102, endPoint x: 225, endPoint y: 16, distance: 85.5
click at [218, 96] on div "All contact s who have, Add condition Contact properties A person property Perf…" at bounding box center [226, 246] width 452 height 444
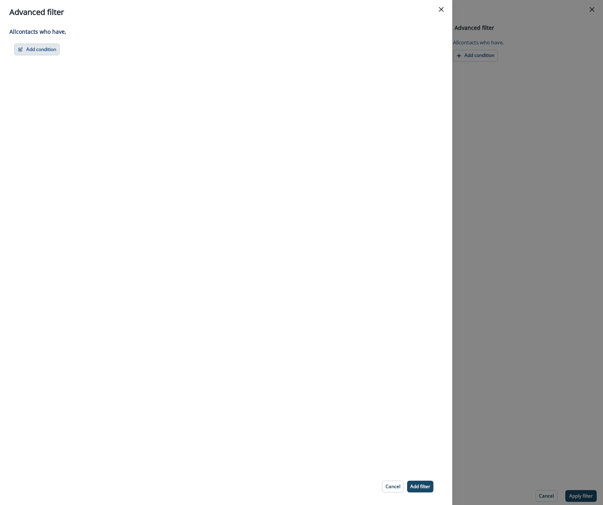
click at [40, 49] on button "Add condition" at bounding box center [37, 50] width 46 height 12
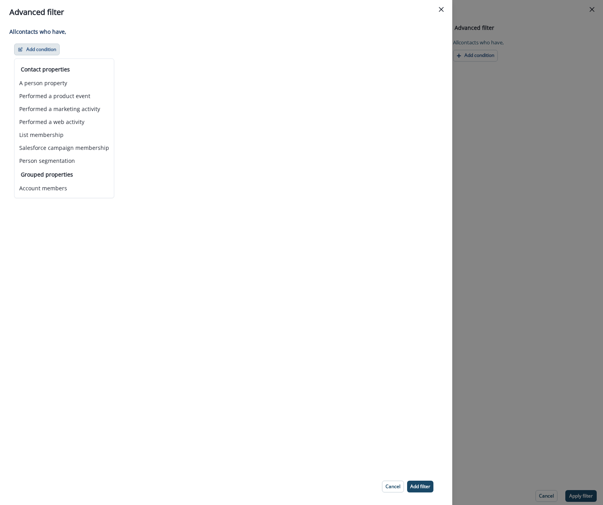
click at [237, 149] on div "All contact s who have, Add condition Contact properties A person property Perf…" at bounding box center [226, 246] width 452 height 444
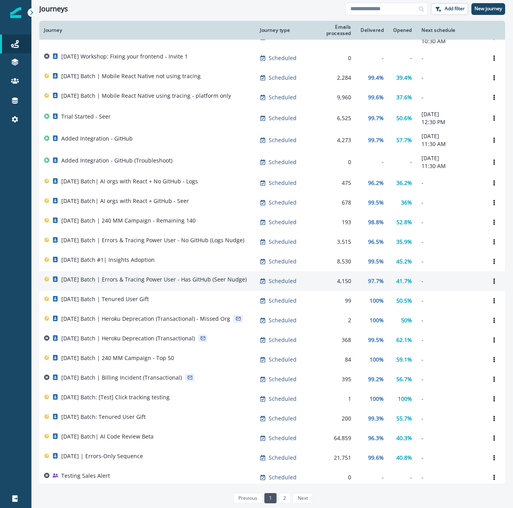
scroll to position [106, 0]
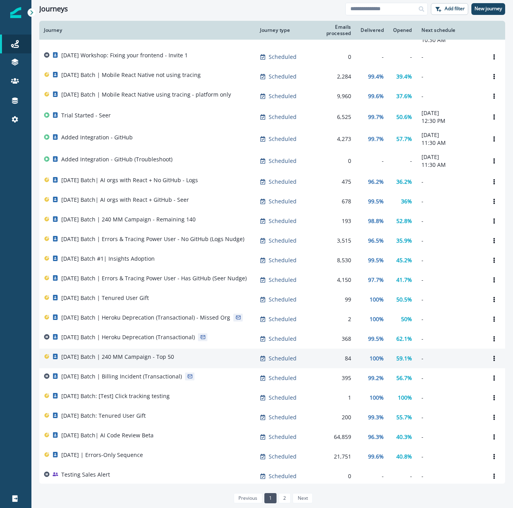
click at [145, 361] on p "[DATE] Batch | 240 MM Campaign - Top 50" at bounding box center [117, 357] width 113 height 8
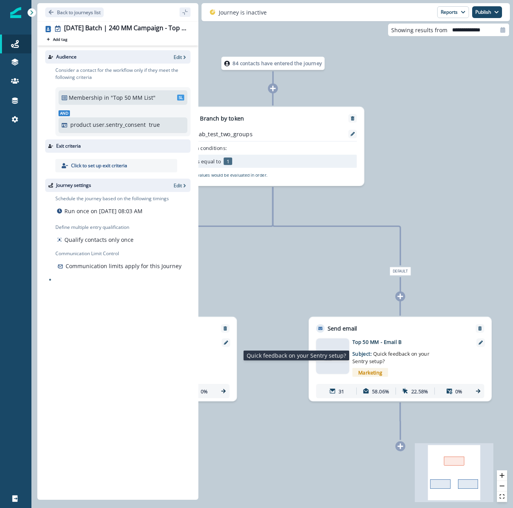
click at [365, 358] on span "Quick feedback on your Sentry setup?" at bounding box center [390, 358] width 77 height 14
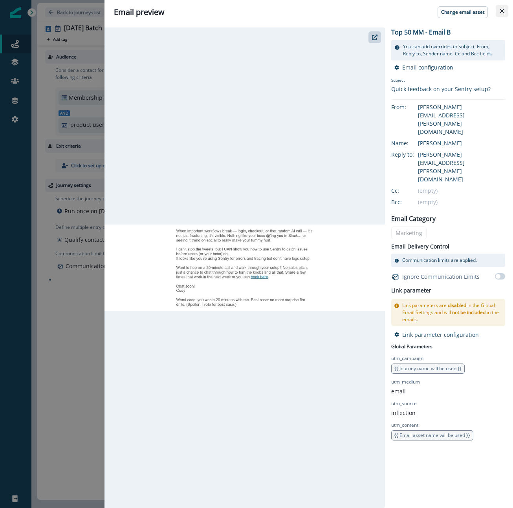
click at [501, 10] on icon "Close" at bounding box center [501, 11] width 5 height 5
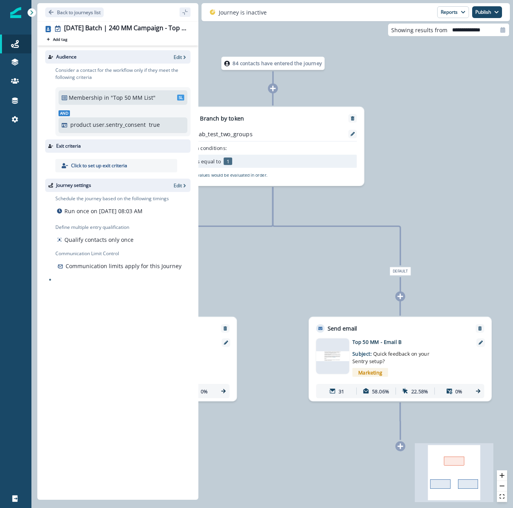
click at [373, 340] on p "Top 50 MM - Email B" at bounding box center [409, 341] width 114 height 7
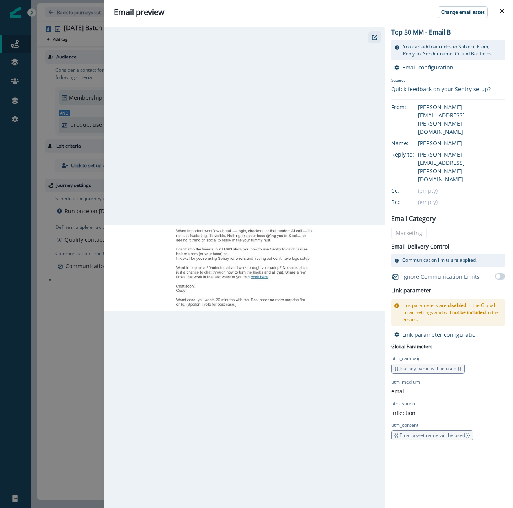
click at [374, 38] on icon "button" at bounding box center [374, 37] width 5 height 5
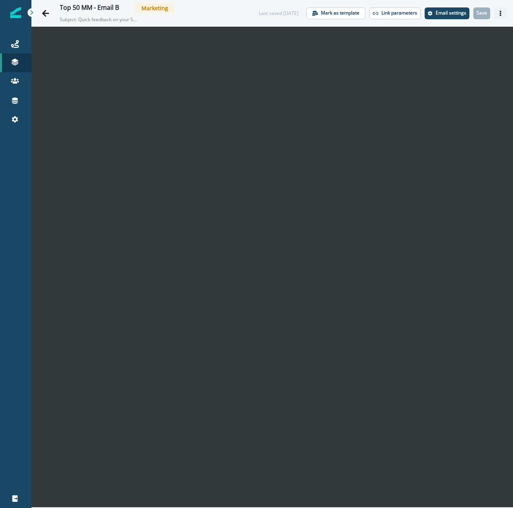
click at [501, 13] on icon "Actions" at bounding box center [499, 13] width 5 height 5
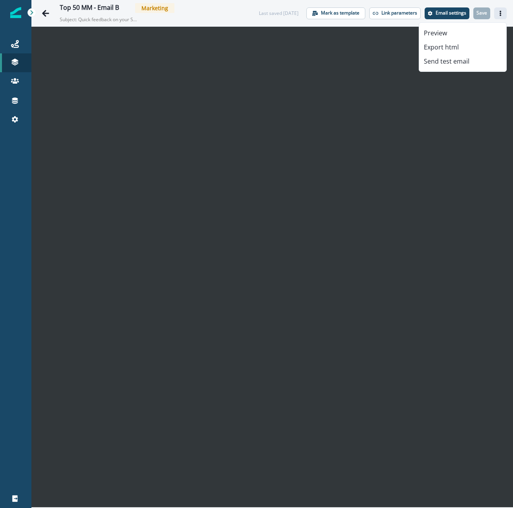
click at [501, 13] on icon "Actions" at bounding box center [499, 13] width 5 height 5
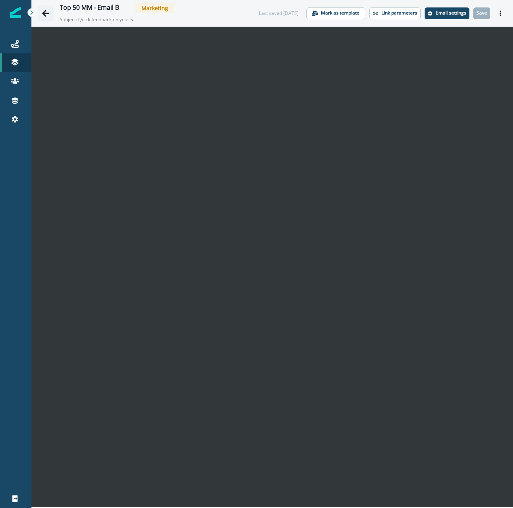
click at [50, 13] on button "Go back" at bounding box center [46, 13] width 16 height 16
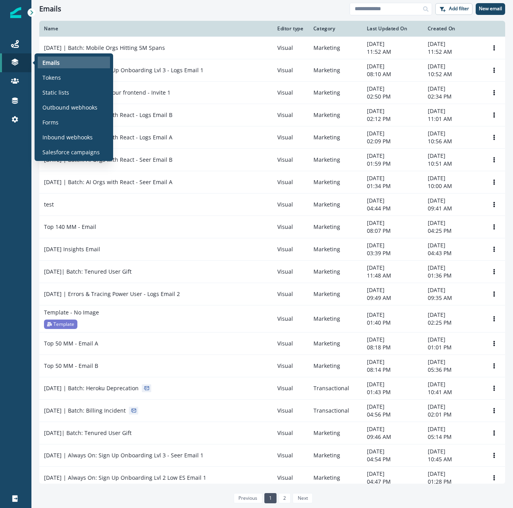
click at [51, 62] on p "Emails" at bounding box center [50, 62] width 17 height 8
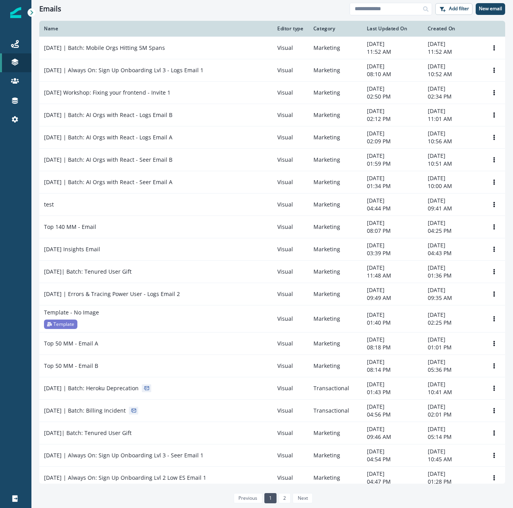
click at [422, 11] on div at bounding box center [425, 9] width 13 height 13
click at [416, 12] on input at bounding box center [390, 9] width 82 height 13
type input "******"
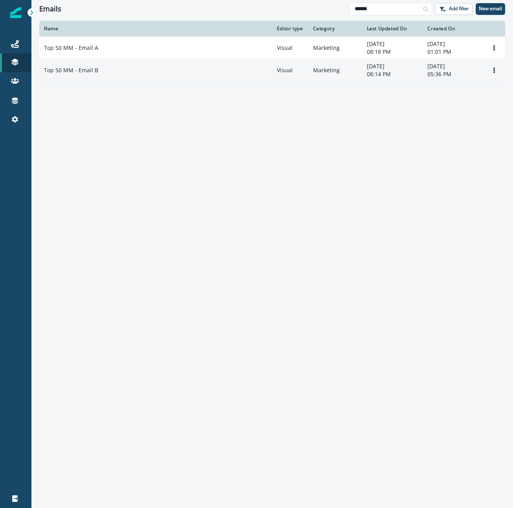
click at [217, 68] on td "Top 50 MM - Email B" at bounding box center [155, 70] width 233 height 22
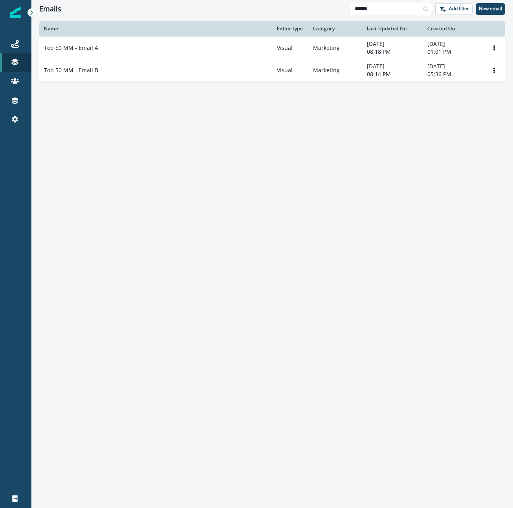
click at [104, 58] on td "Top 50 MM - Email A" at bounding box center [155, 48] width 233 height 22
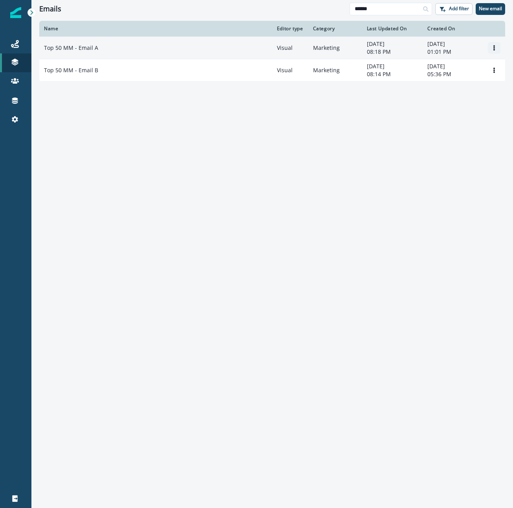
click at [491, 49] on icon "Options" at bounding box center [493, 47] width 5 height 5
click at [453, 68] on button "Clone" at bounding box center [456, 70] width 87 height 13
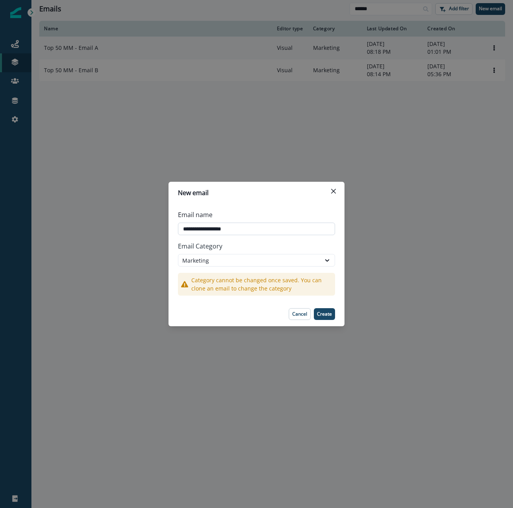
click at [199, 232] on input "**********" at bounding box center [256, 229] width 157 height 13
paste input "**********"
type input "**********"
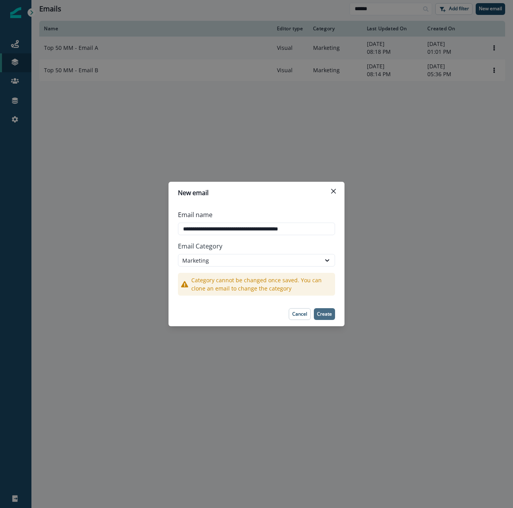
click at [331, 315] on p "Create" at bounding box center [324, 313] width 15 height 5
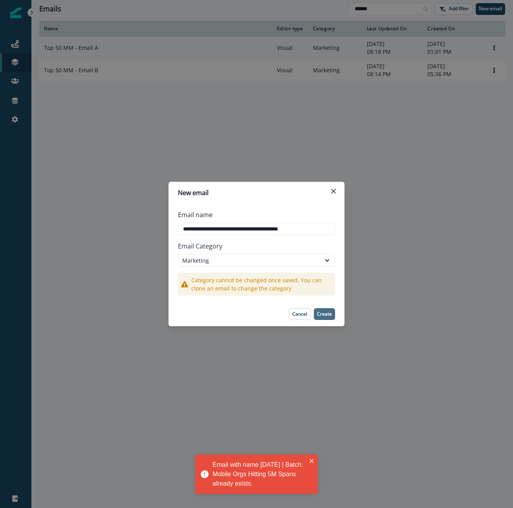
click at [326, 314] on p "Create" at bounding box center [324, 313] width 15 height 5
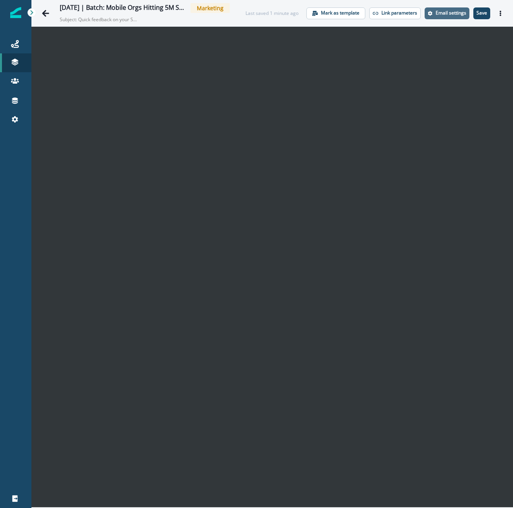
click at [445, 16] on button "Email settings" at bounding box center [446, 13] width 45 height 12
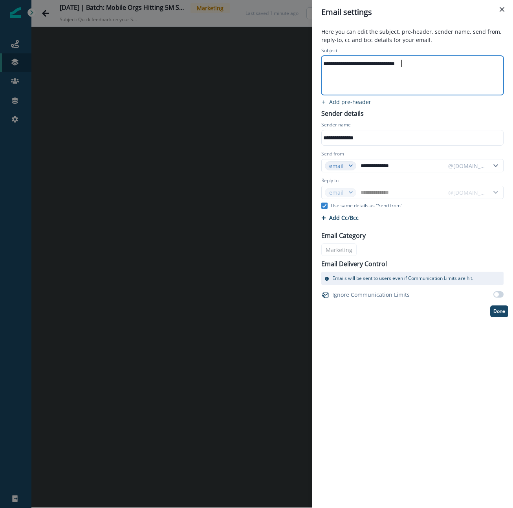
click at [400, 62] on div "**********" at bounding box center [412, 64] width 180 height 12
click at [400, 63] on div "**********" at bounding box center [412, 64] width 180 height 12
click at [397, 66] on div "**********" at bounding box center [412, 64] width 180 height 12
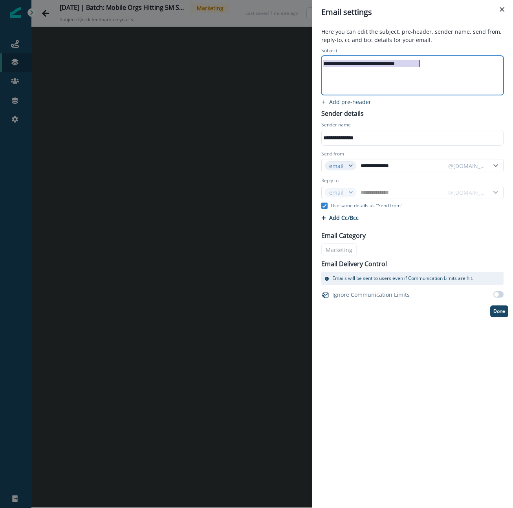
click at [397, 66] on div "**********" at bounding box center [412, 64] width 180 height 12
click at [334, 63] on div "**********" at bounding box center [412, 64] width 180 height 12
click at [328, 64] on div "**********" at bounding box center [412, 64] width 180 height 12
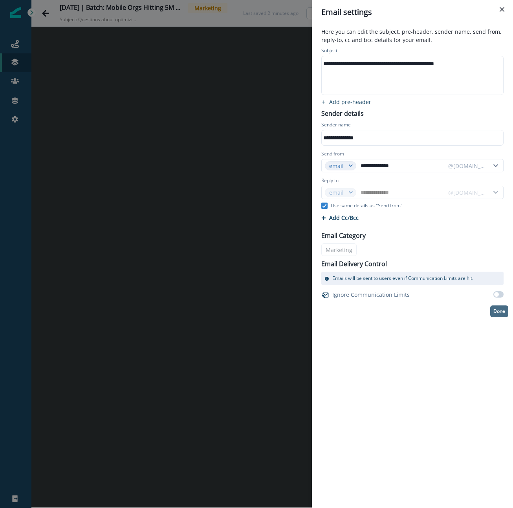
click at [502, 313] on p "Done" at bounding box center [499, 311] width 12 height 5
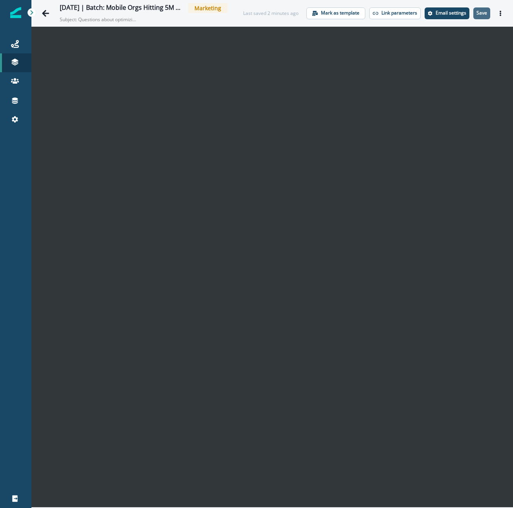
click at [482, 15] on p "Save" at bounding box center [481, 12] width 11 height 5
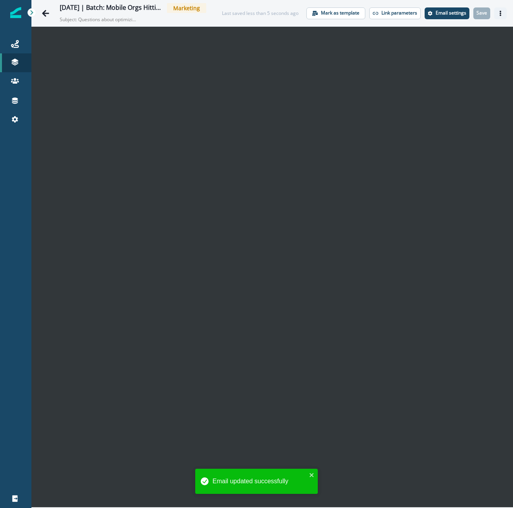
click at [500, 15] on icon "Actions" at bounding box center [500, 13] width 2 height 5
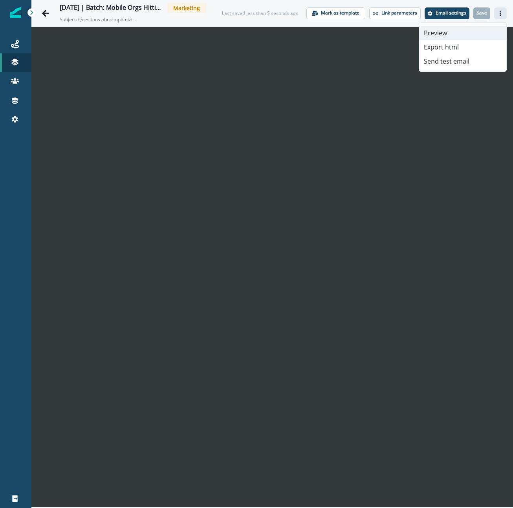
click at [457, 39] on button "Preview" at bounding box center [462, 33] width 87 height 14
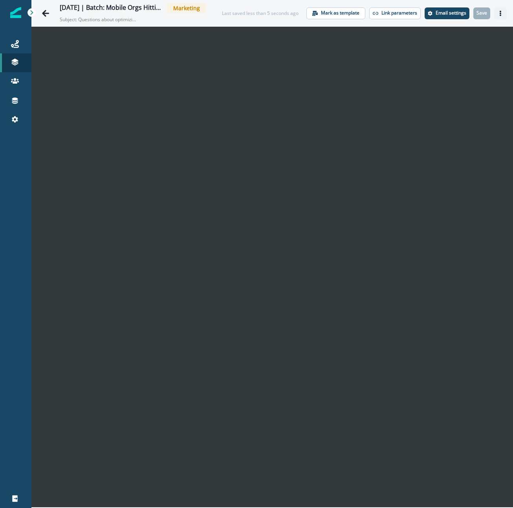
click at [504, 13] on button "Actions" at bounding box center [500, 13] width 13 height 12
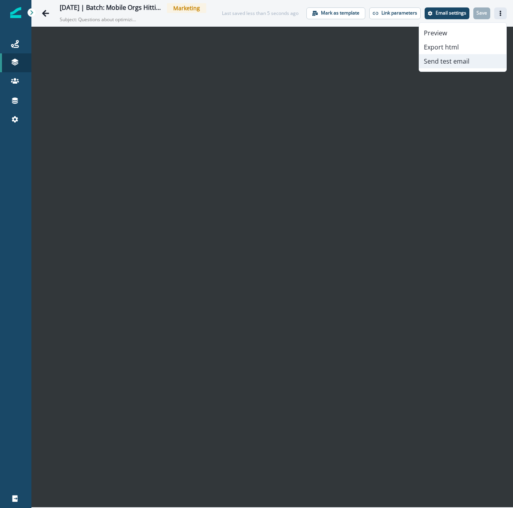
click at [435, 62] on button "Send test email" at bounding box center [462, 61] width 87 height 14
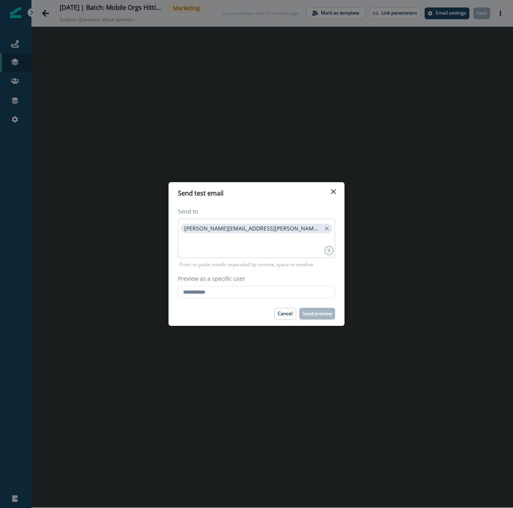
click at [188, 228] on p "raina.armstrong@sentry.io" at bounding box center [252, 228] width 137 height 7
copy span
drag, startPoint x: 188, startPoint y: 228, endPoint x: 229, endPoint y: 294, distance: 77.8
click at [249, 228] on p "raina.armstrong@sentry.io" at bounding box center [252, 228] width 137 height 7
drag, startPoint x: 221, startPoint y: 291, endPoint x: 259, endPoint y: 302, distance: 39.6
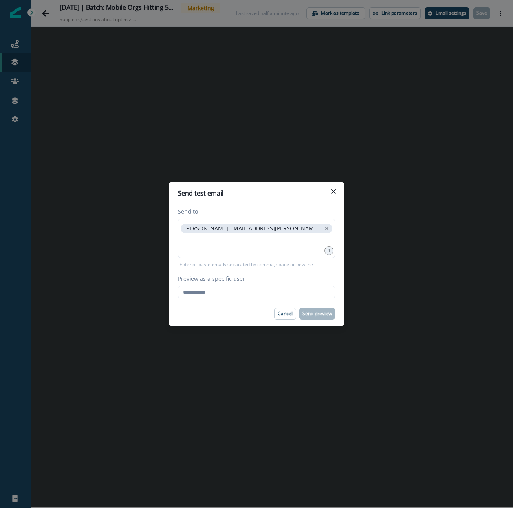
click at [222, 291] on input "Preview as a specific user" at bounding box center [256, 292] width 157 height 13
paste input "**********"
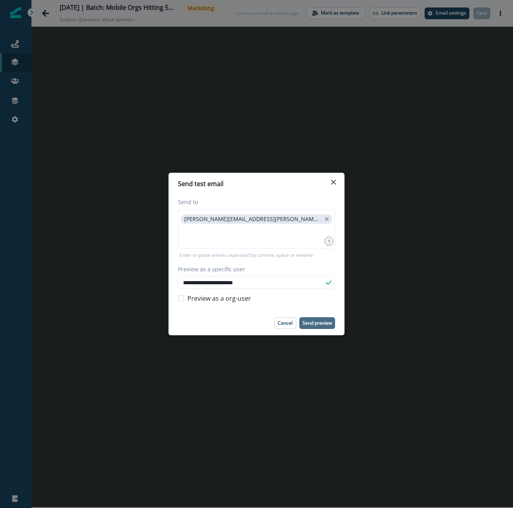
type input "**********"
click at [313, 317] on button "Send preview" at bounding box center [317, 323] width 36 height 12
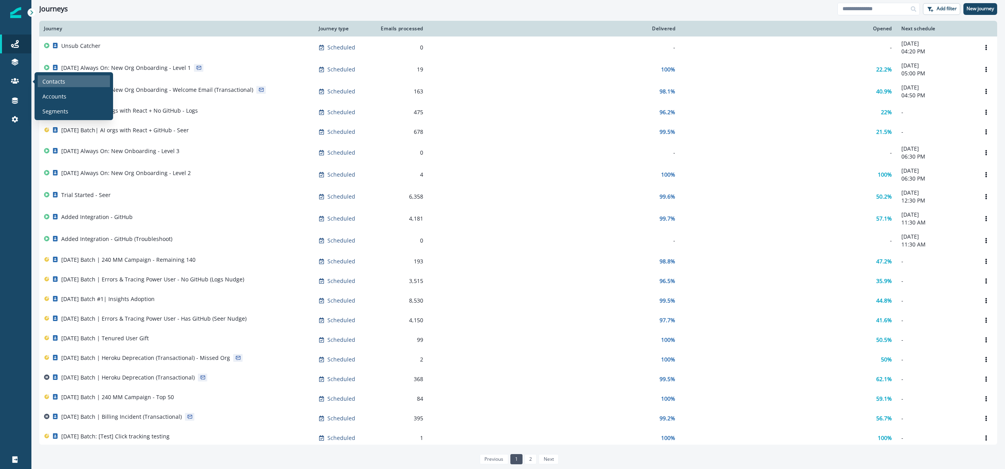
click at [83, 80] on div "Contacts" at bounding box center [74, 81] width 72 height 12
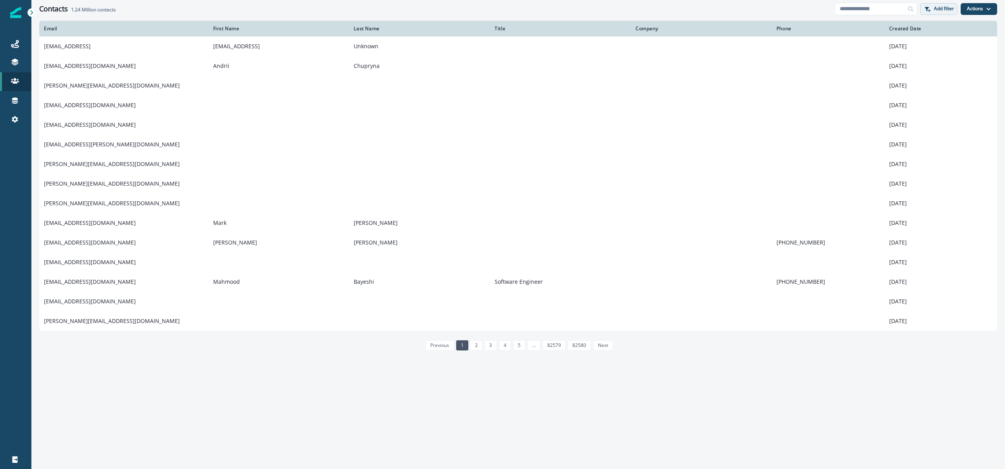
click at [937, 7] on p "Add filter" at bounding box center [944, 8] width 20 height 5
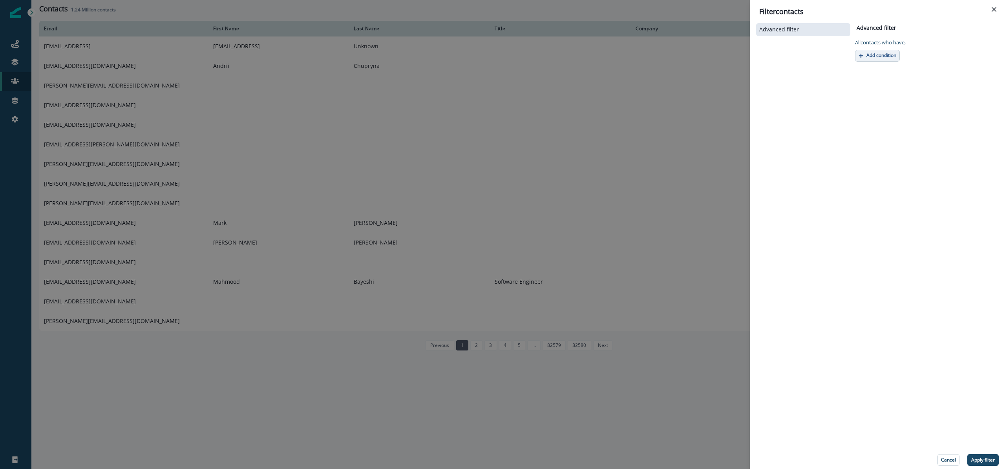
click at [867, 58] on button "Add condition" at bounding box center [877, 56] width 45 height 12
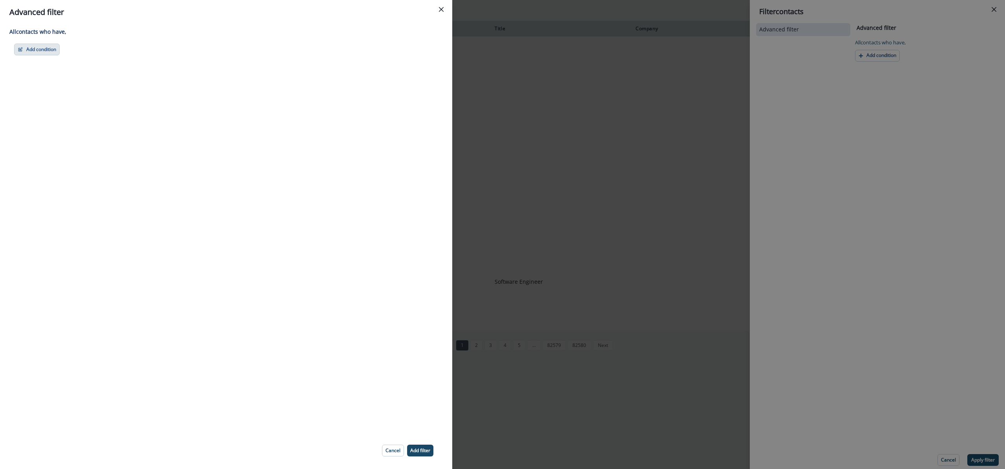
click at [50, 48] on button "Add condition" at bounding box center [37, 50] width 46 height 12
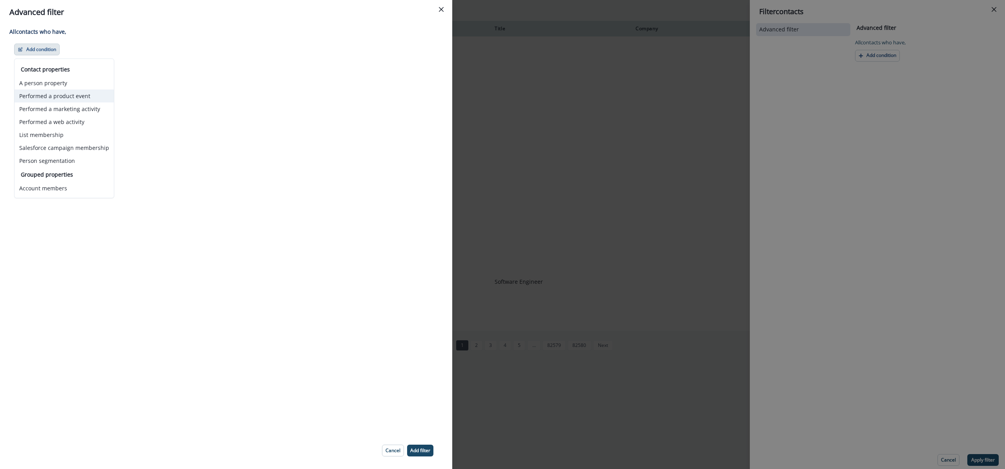
click at [70, 93] on button "Performed a product event" at bounding box center [64, 96] width 99 height 13
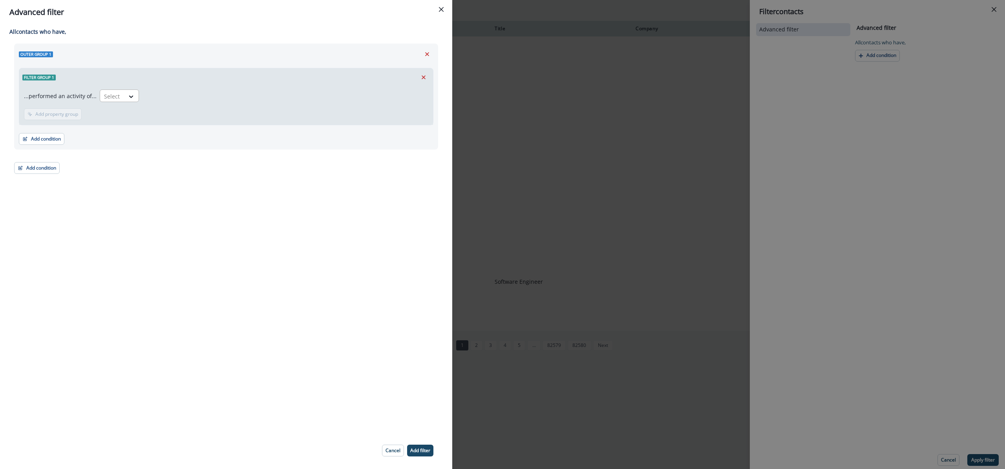
click at [114, 93] on div at bounding box center [112, 96] width 16 height 10
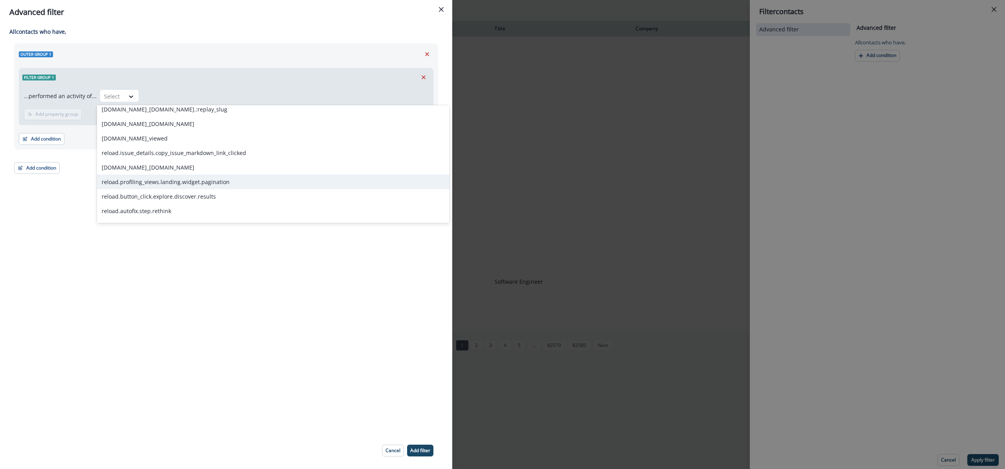
scroll to position [774, 0]
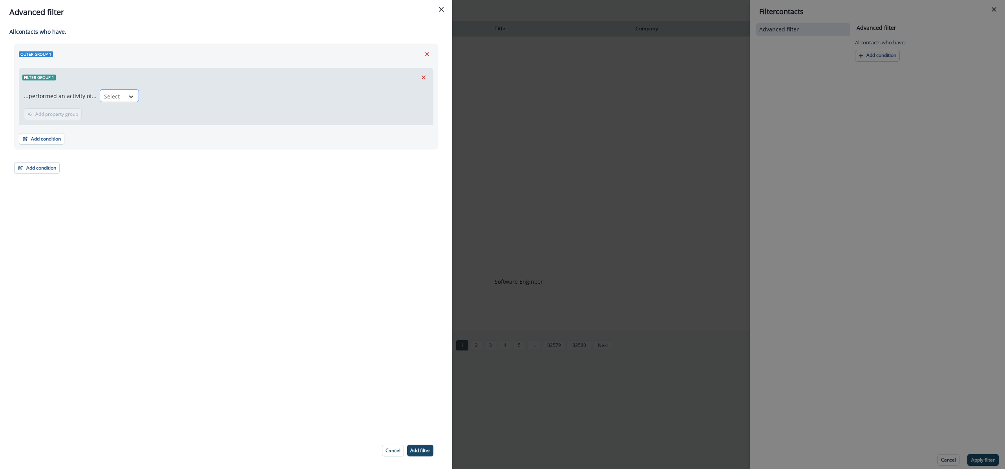
click at [124, 95] on div at bounding box center [130, 97] width 13 height 8
